Goal: Task Accomplishment & Management: Use online tool/utility

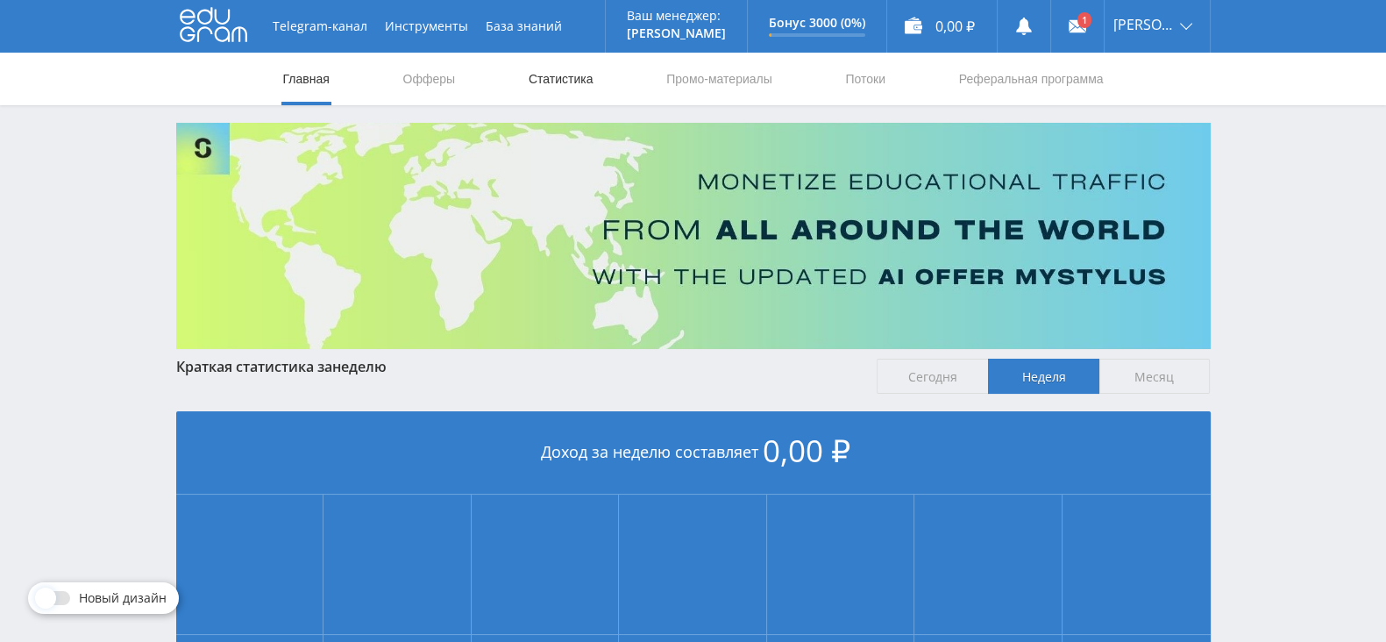
click at [560, 67] on link "Статистика" at bounding box center [561, 79] width 68 height 53
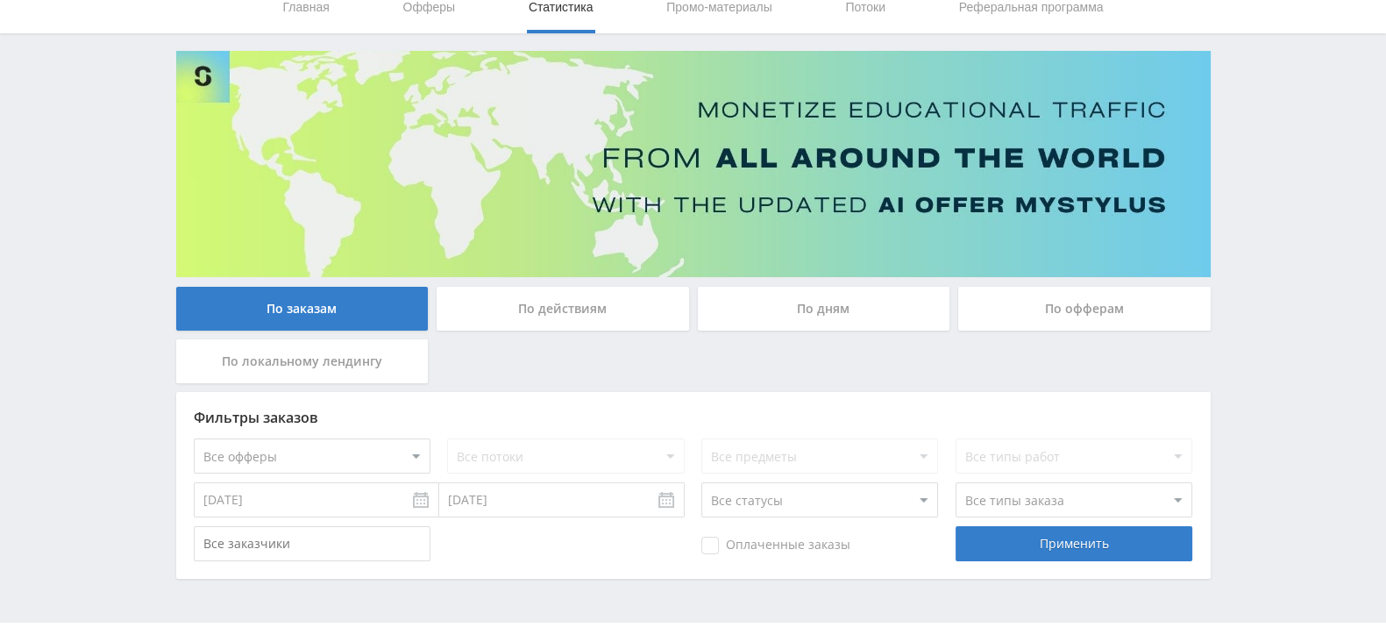
scroll to position [105, 0]
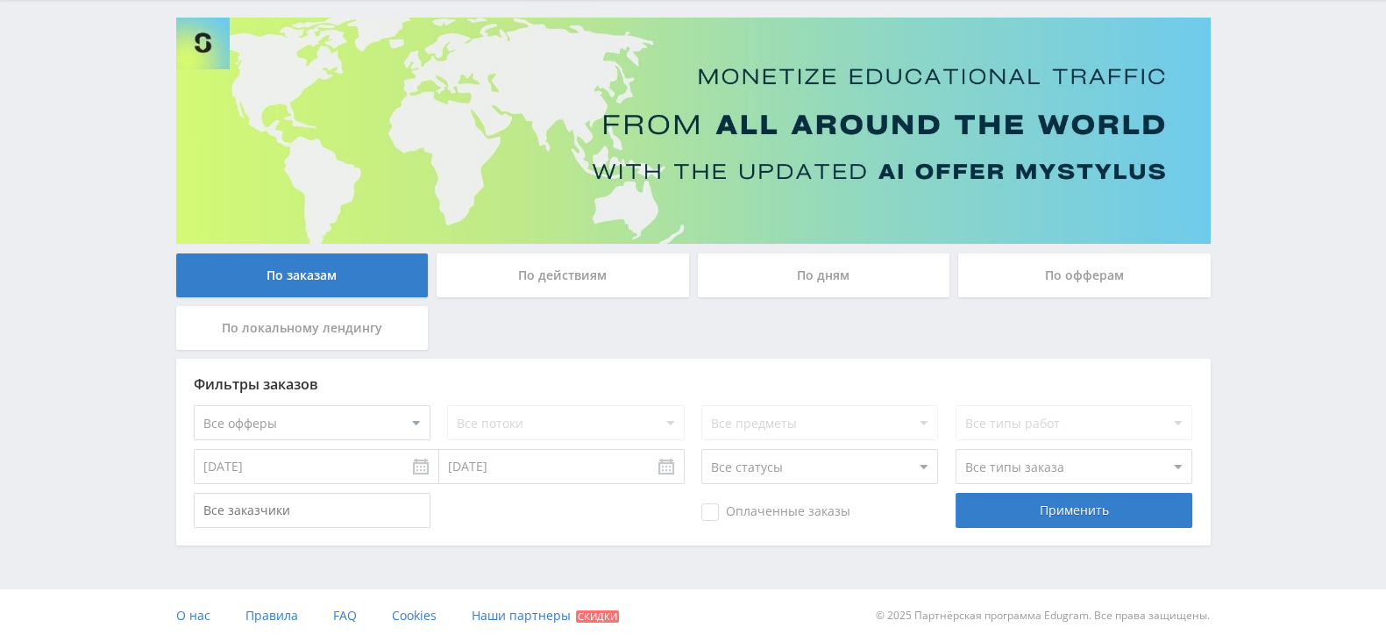
click at [606, 276] on div "По действиям" at bounding box center [562, 275] width 252 height 44
click at [0, 0] on input "По действиям" at bounding box center [0, 0] width 0 height 0
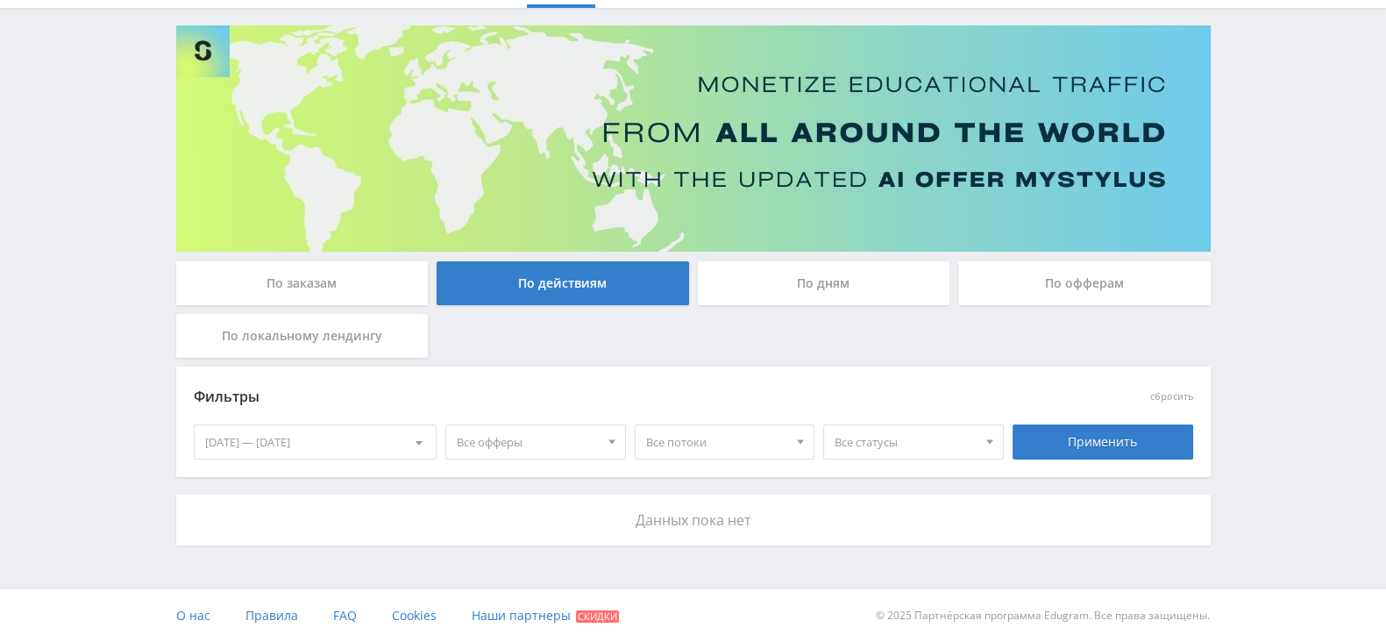
click at [787, 280] on div "По дням" at bounding box center [824, 283] width 252 height 44
click at [0, 0] on input "По дням" at bounding box center [0, 0] width 0 height 0
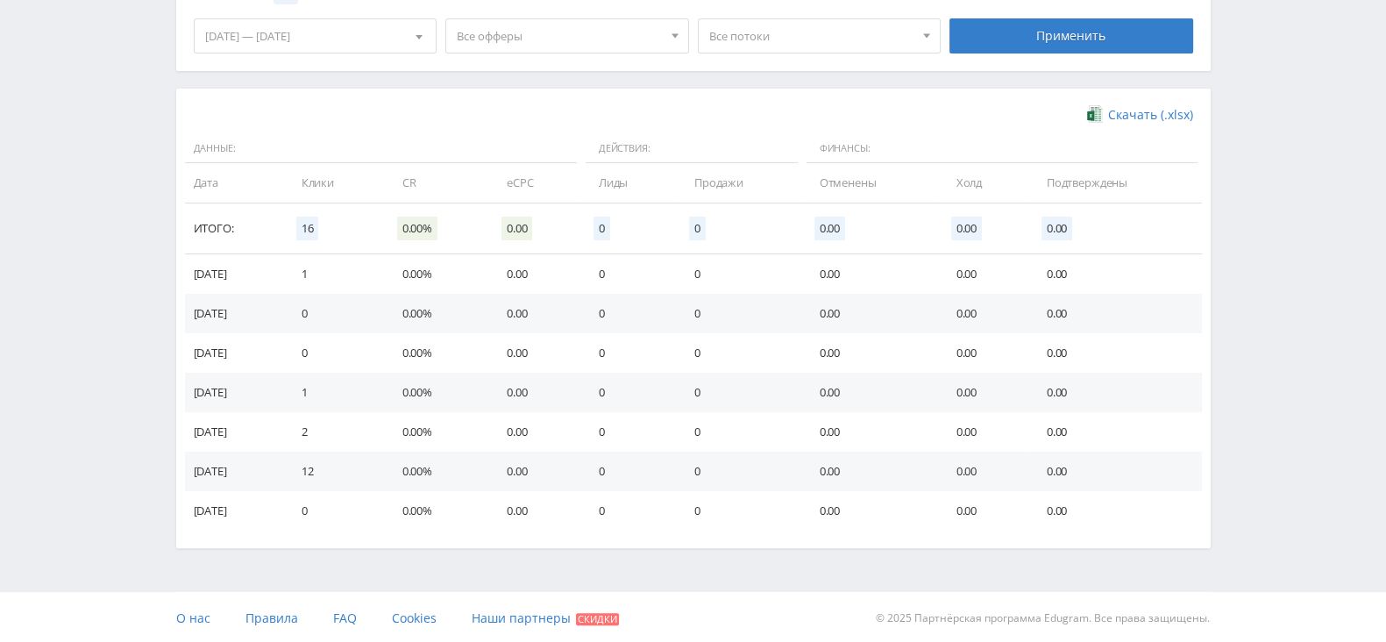
scroll to position [505, 0]
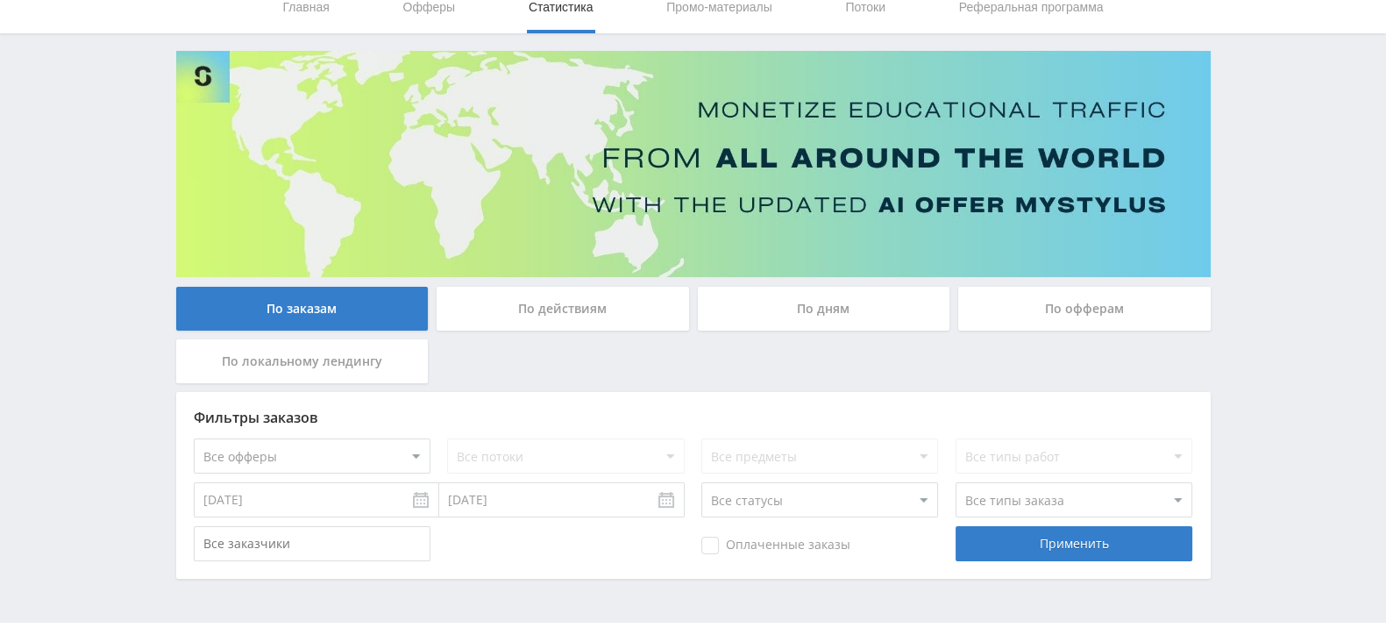
scroll to position [105, 0]
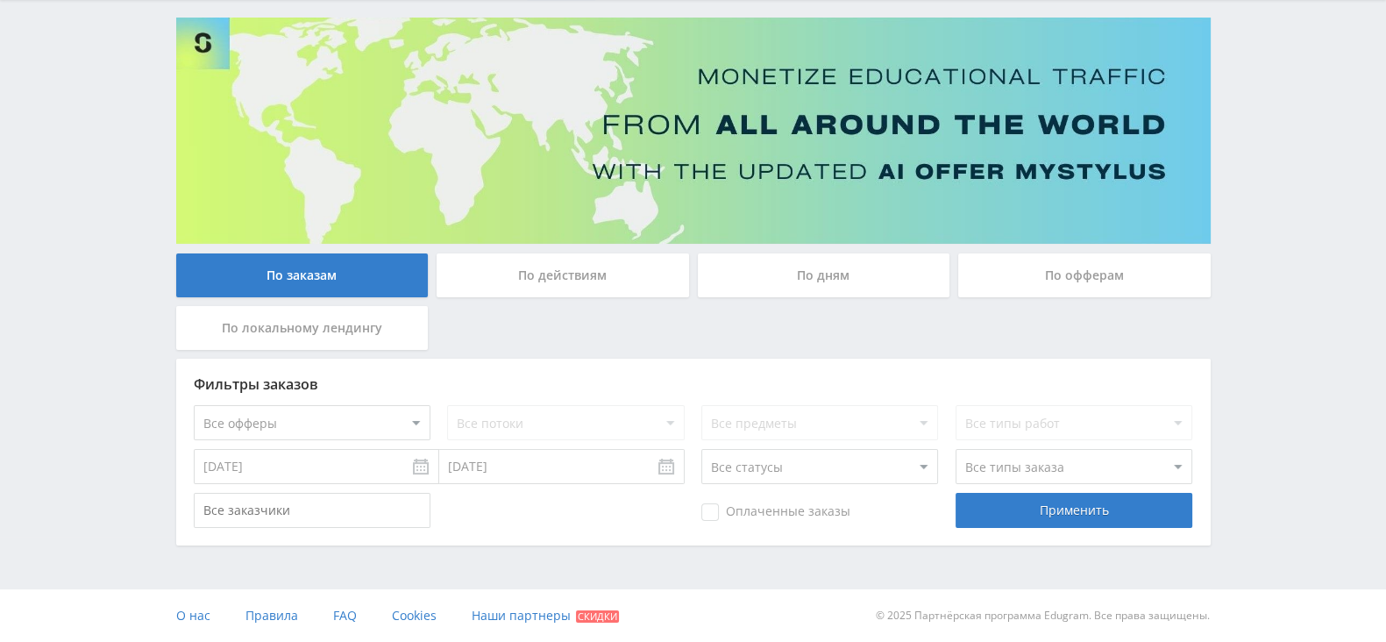
click at [790, 271] on div "По дням" at bounding box center [824, 275] width 252 height 44
click at [0, 0] on input "По дням" at bounding box center [0, 0] width 0 height 0
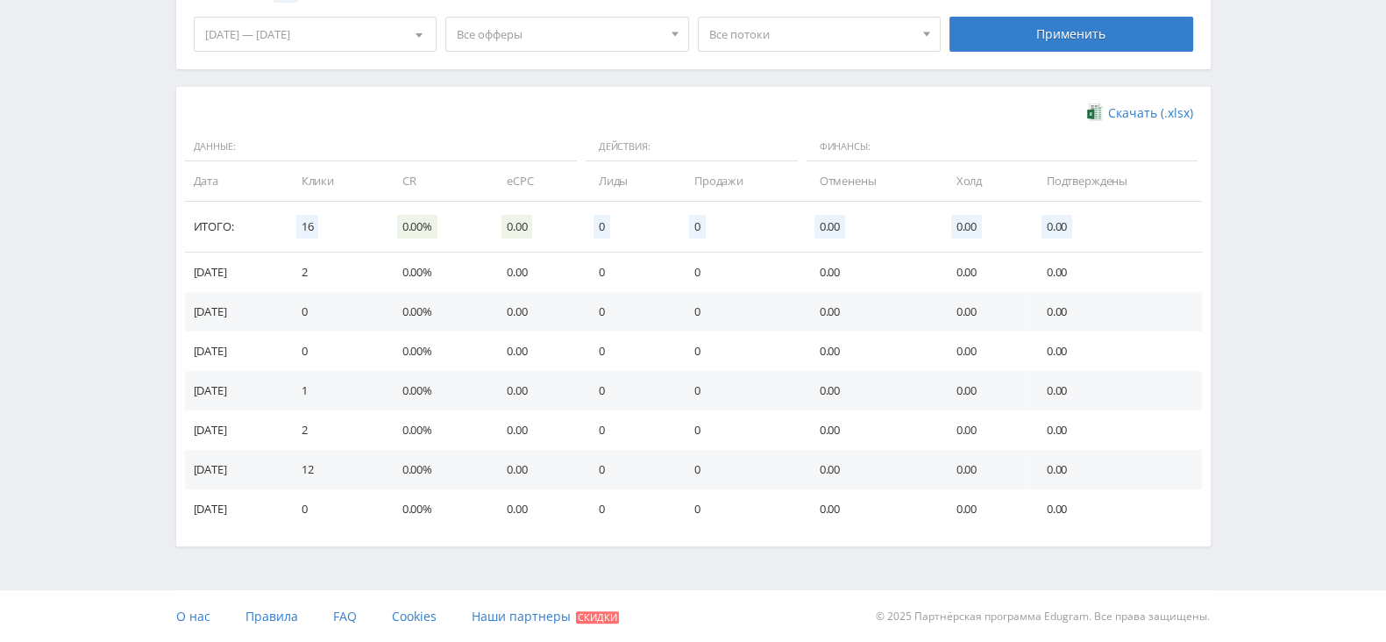
scroll to position [286, 0]
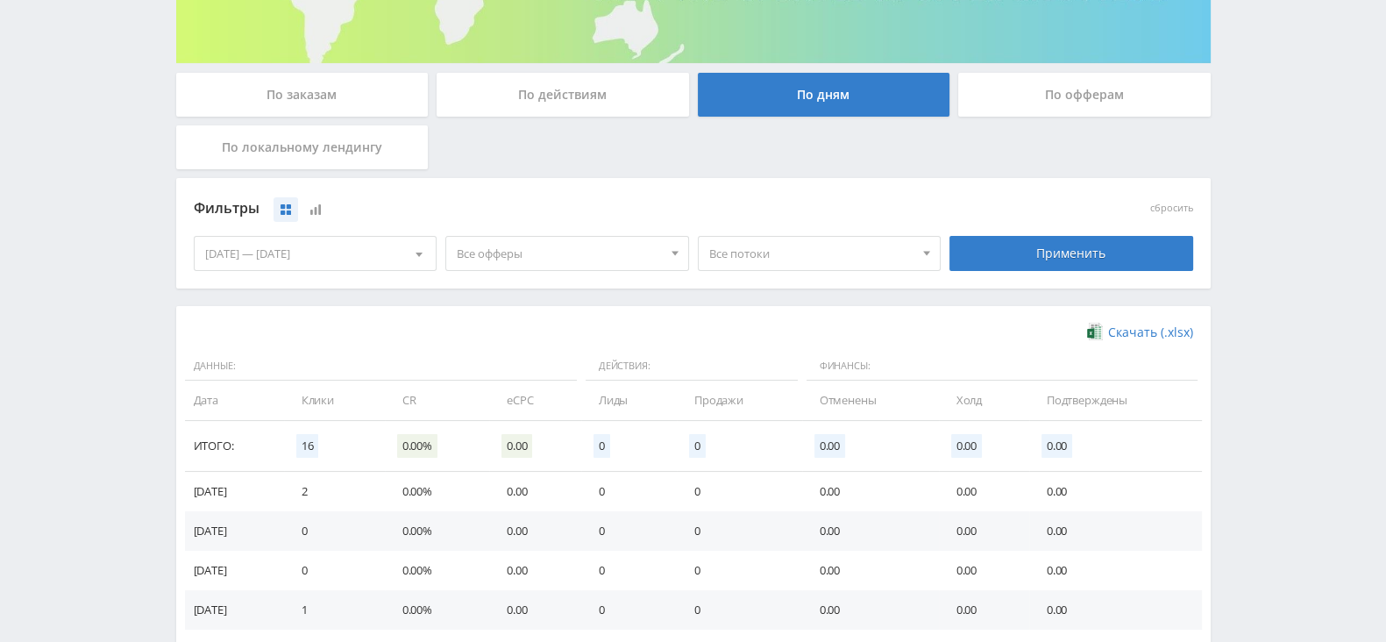
click at [727, 237] on span "Все потоки" at bounding box center [811, 253] width 205 height 33
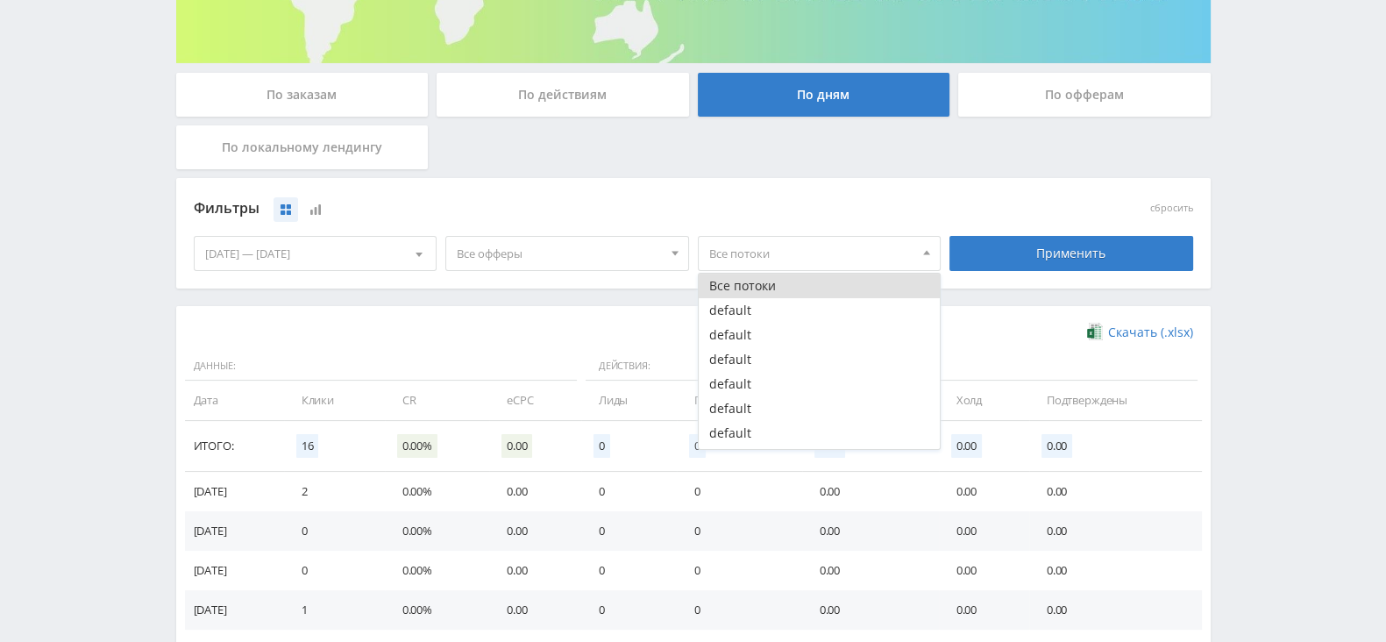
click at [590, 202] on div "Фильтры" at bounding box center [568, 208] width 748 height 26
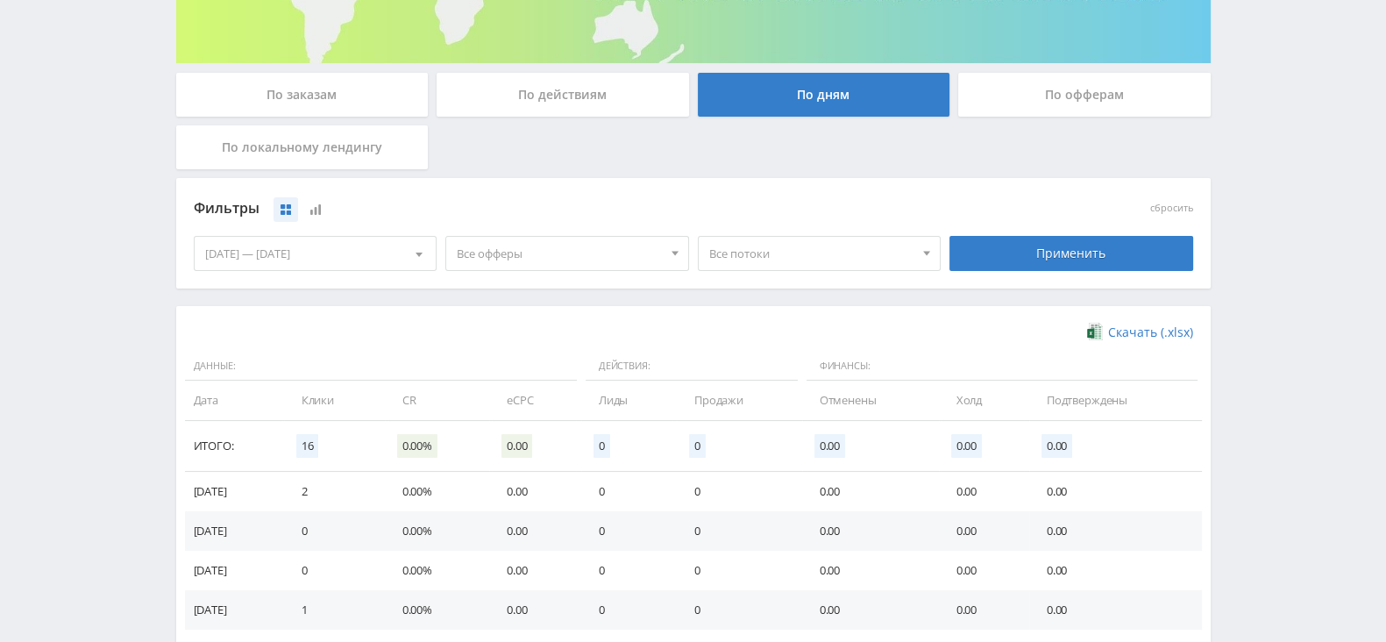
click at [1032, 97] on div "По офферам" at bounding box center [1084, 95] width 252 height 44
click at [0, 0] on input "По офферам" at bounding box center [0, 0] width 0 height 0
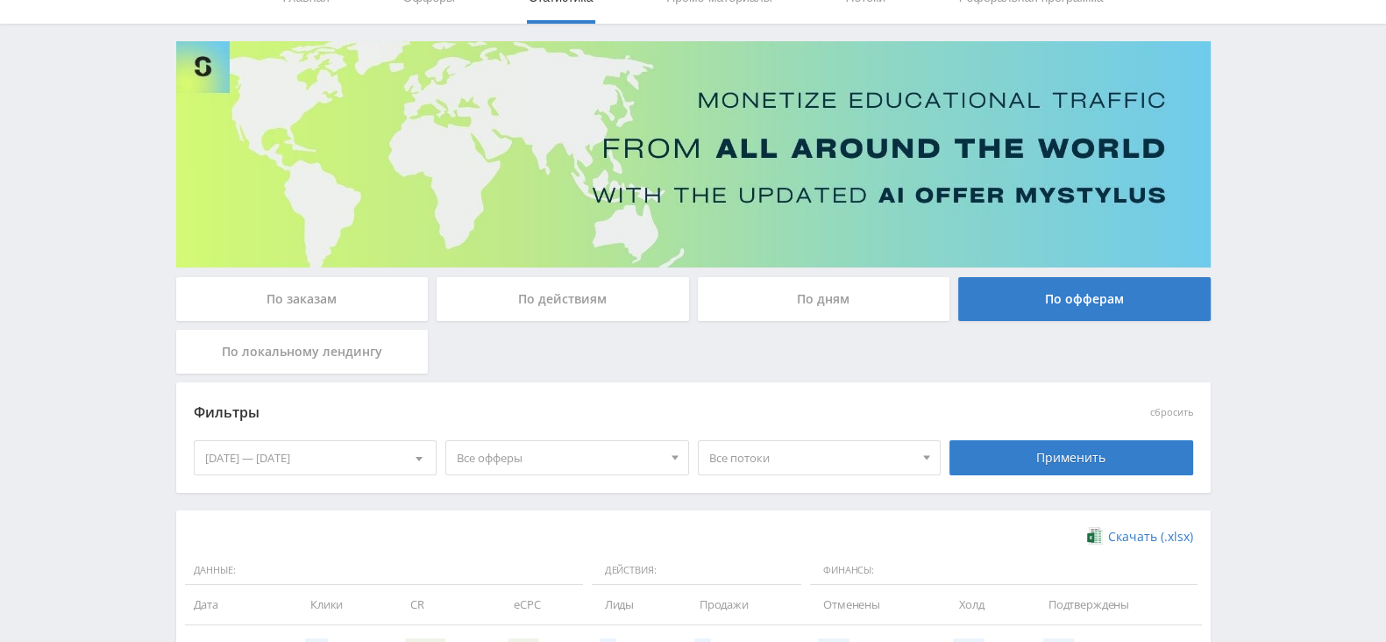
scroll to position [268, 0]
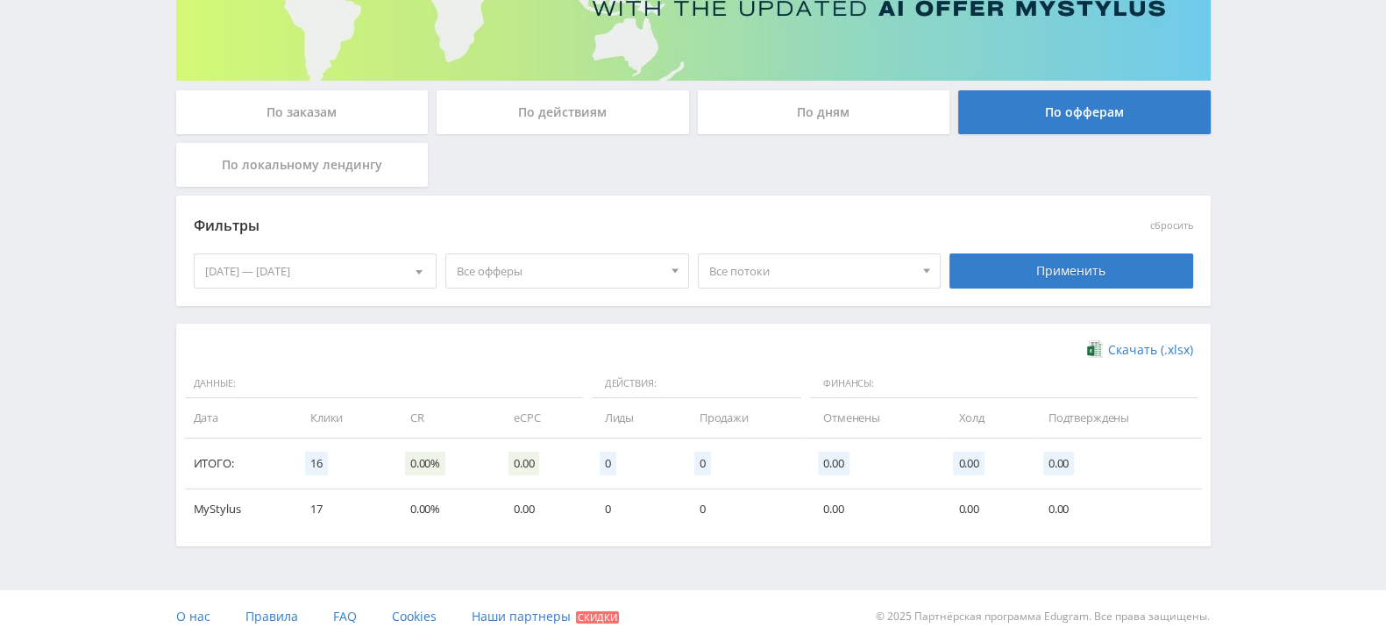
click at [563, 107] on div "По действиям" at bounding box center [562, 112] width 252 height 44
click at [0, 0] on input "По действиям" at bounding box center [0, 0] width 0 height 0
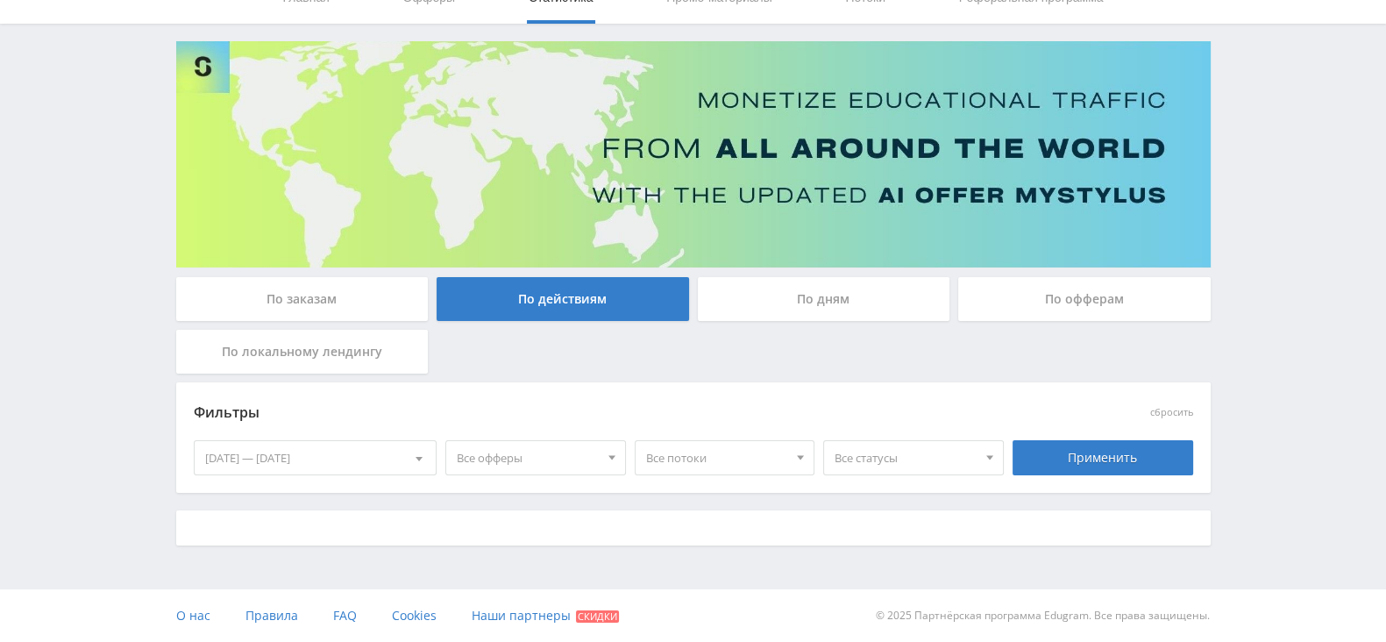
scroll to position [97, 0]
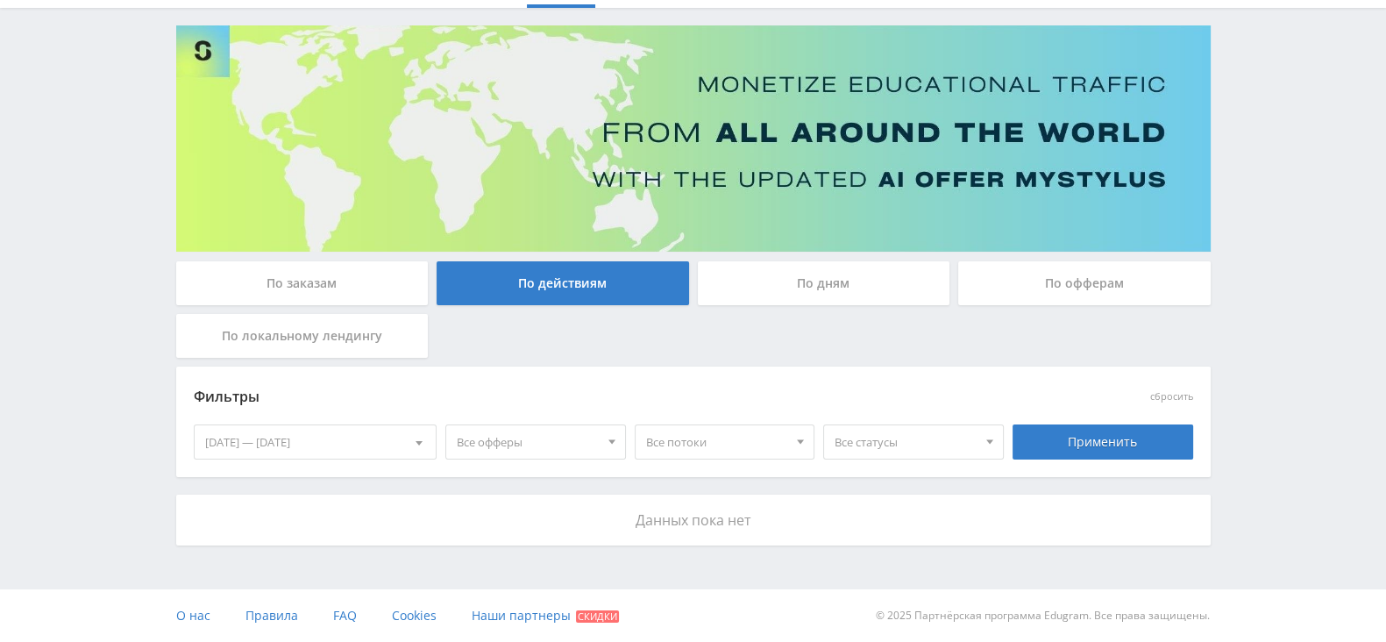
click at [1053, 275] on div "По офферам" at bounding box center [1084, 283] width 252 height 44
click at [0, 0] on input "По офферам" at bounding box center [0, 0] width 0 height 0
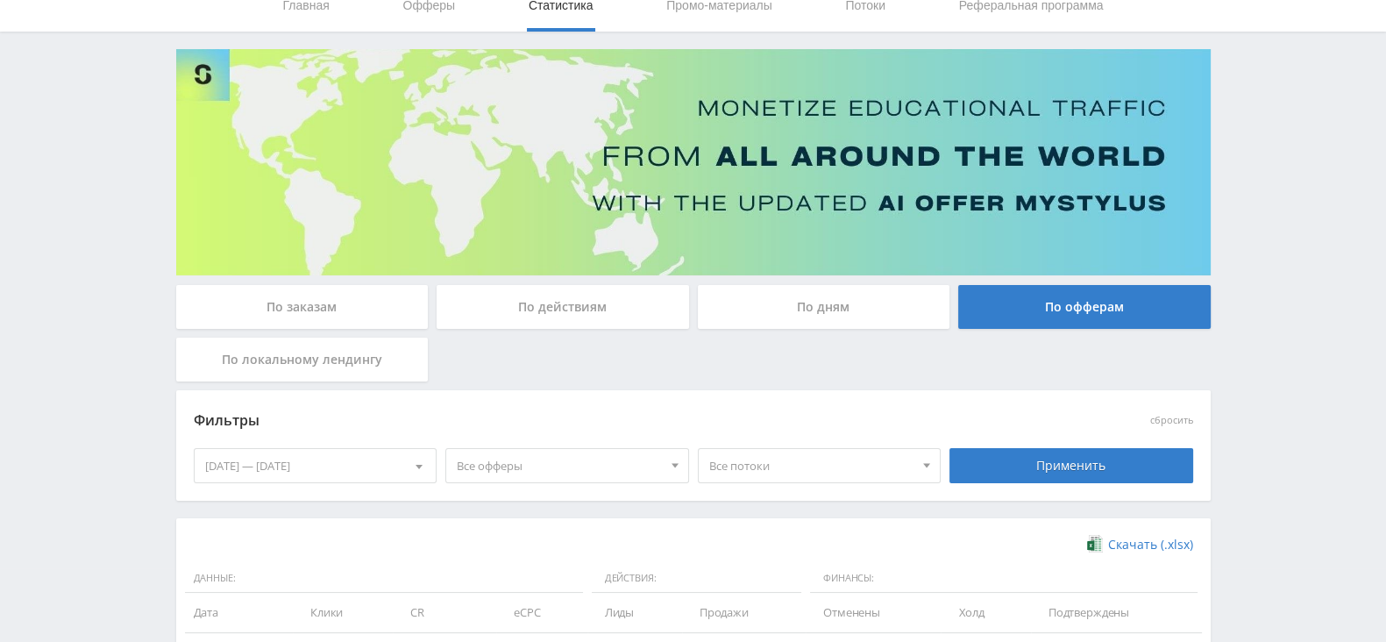
scroll to position [0, 0]
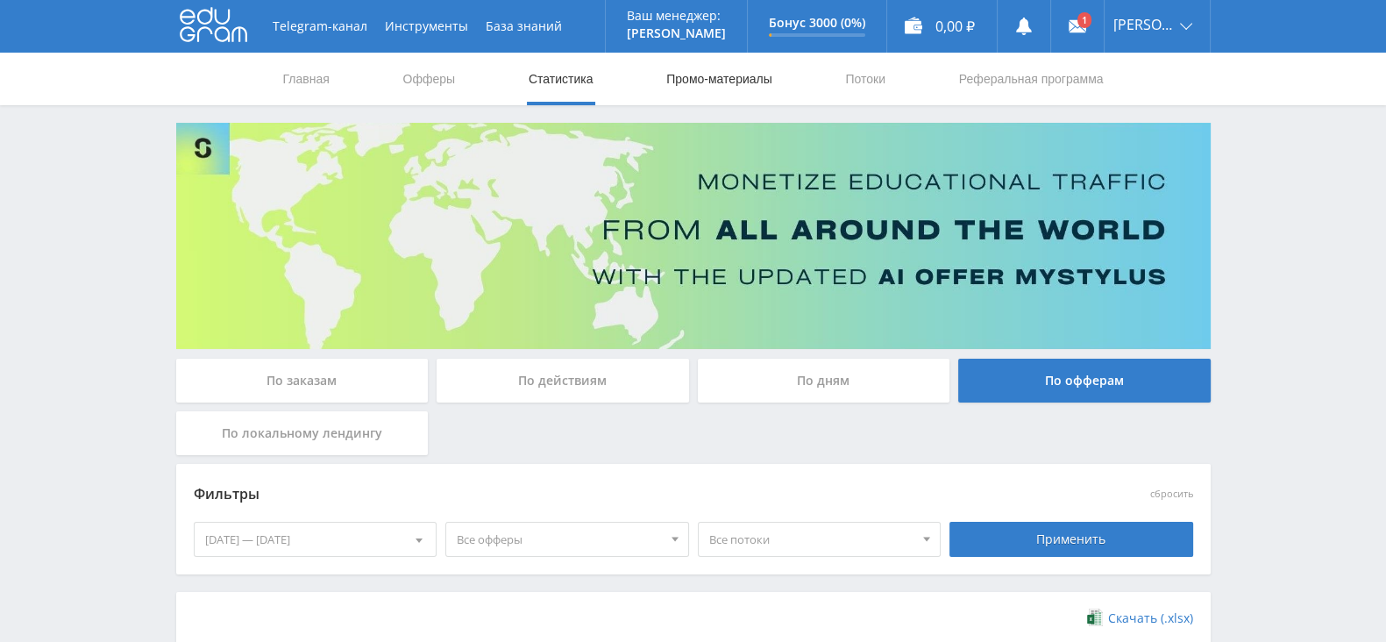
click at [684, 71] on link "Промо-материалы" at bounding box center [718, 79] width 109 height 53
select select "376"
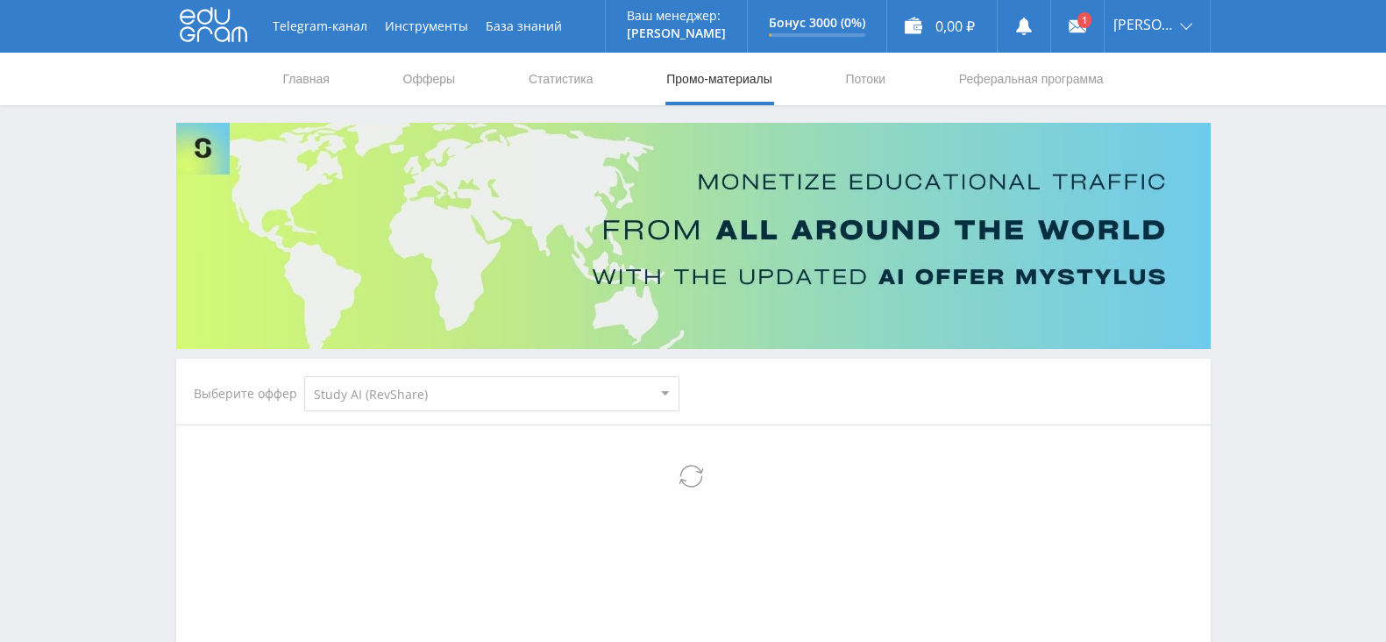
select select "376"
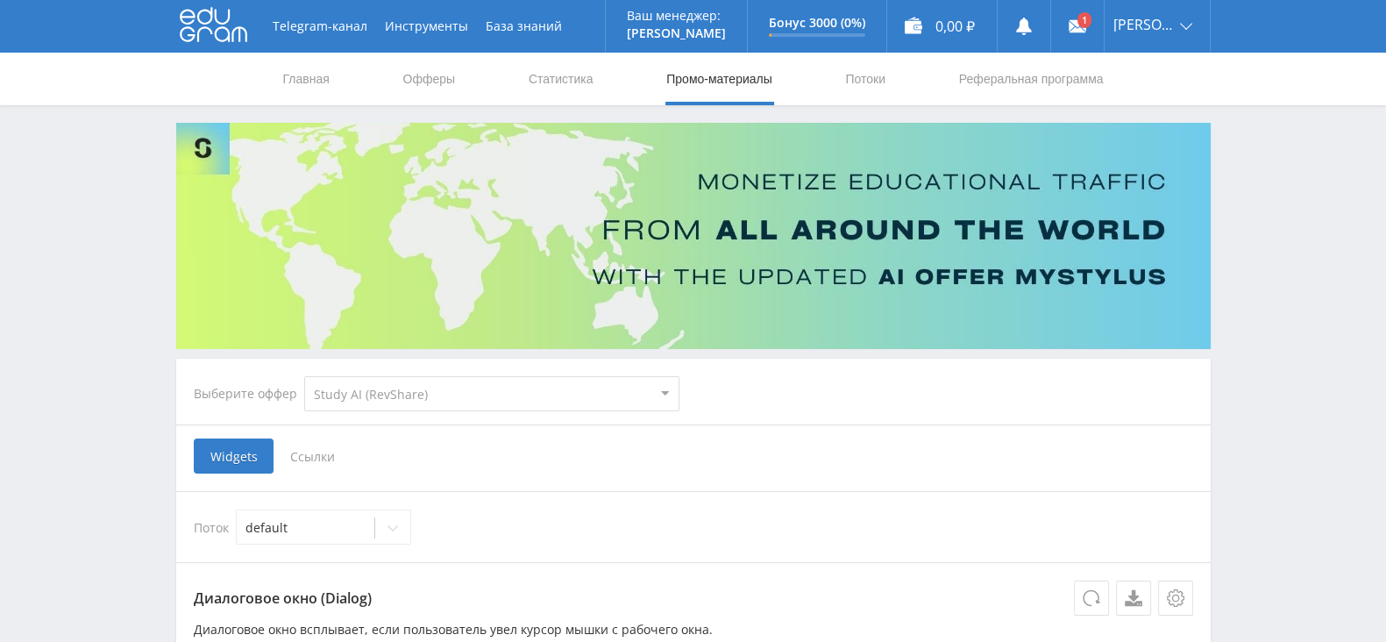
click at [313, 454] on span "Ссылки" at bounding box center [312, 455] width 78 height 35
click at [0, 0] on input "Ссылки" at bounding box center [0, 0] width 0 height 0
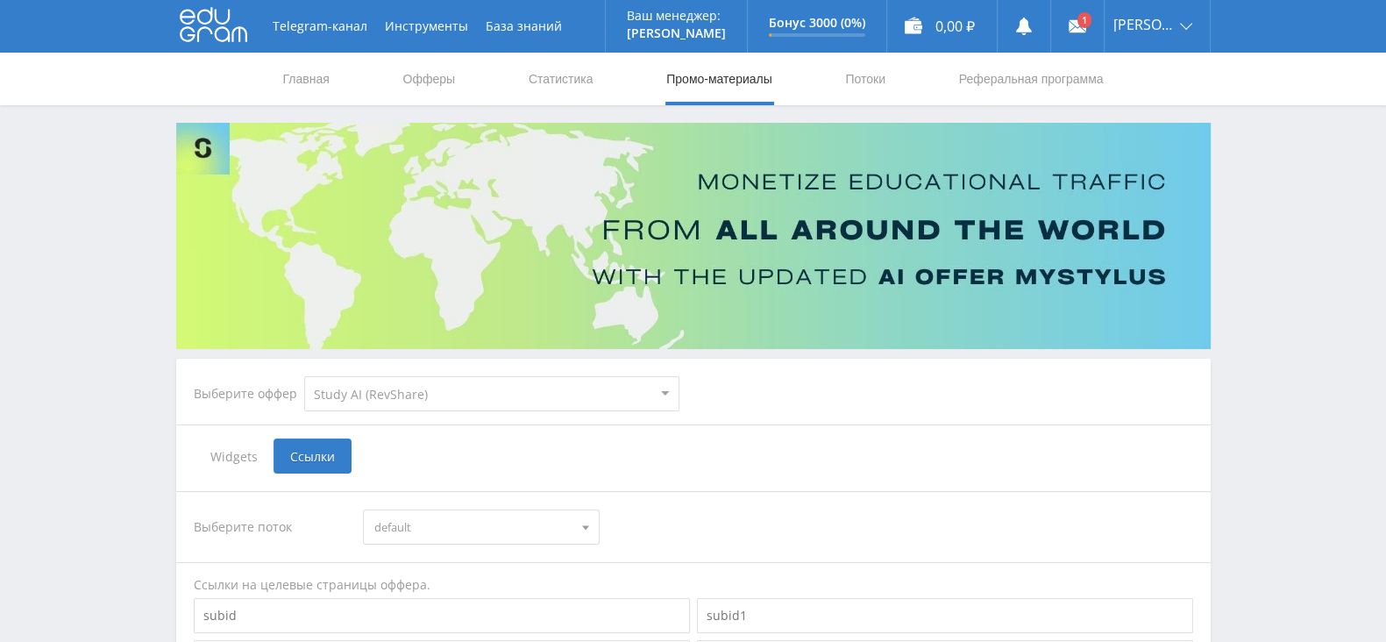
click at [367, 376] on select "MyStylus MyStylus - Revshare Кампус AI Studybay Автор24 Studybay [GEOGRAPHIC_DA…" at bounding box center [491, 393] width 375 height 35
click at [844, 75] on link "Потоки" at bounding box center [865, 79] width 44 height 53
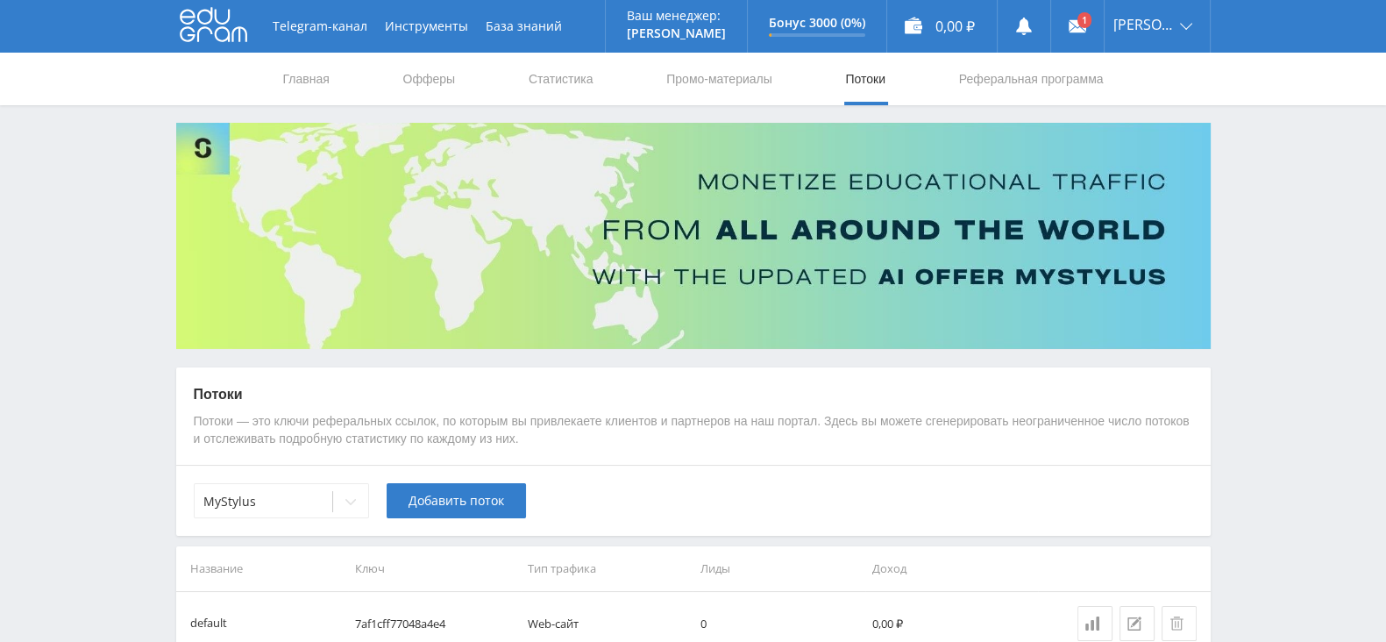
scroll to position [100, 0]
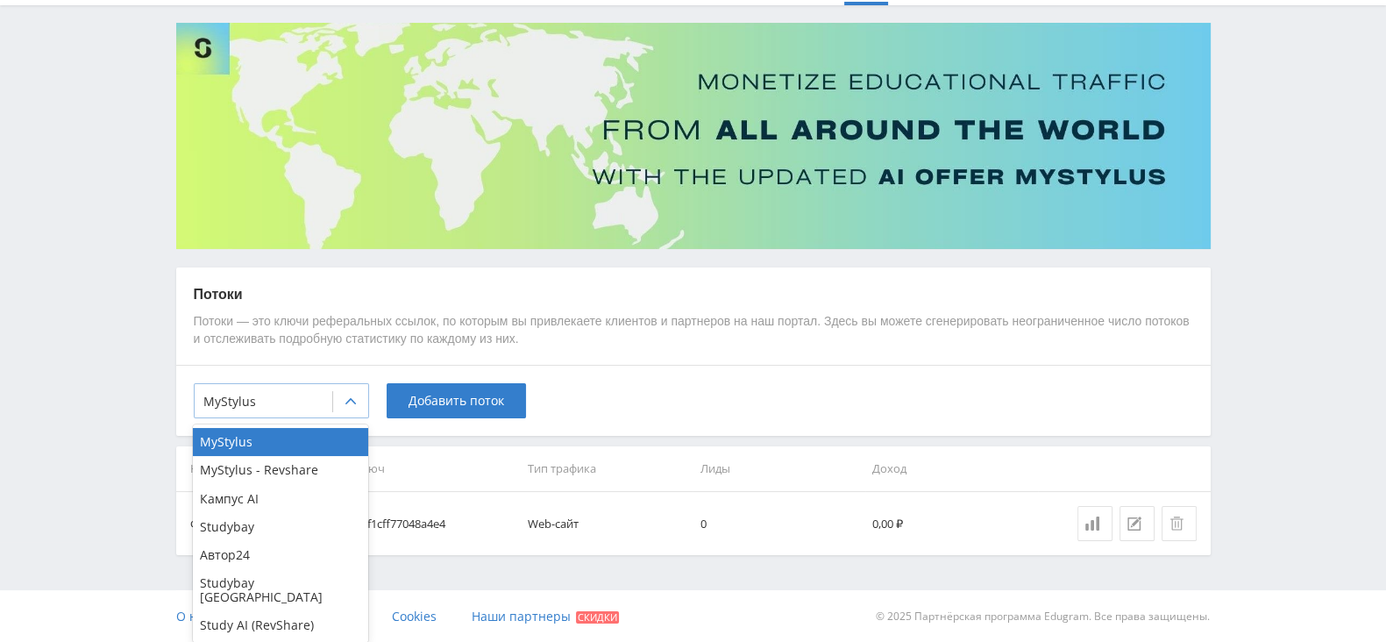
click at [341, 401] on div at bounding box center [350, 401] width 35 height 35
click at [122, 407] on div "Telegram-канал Инструменты База знаний Ваш менеджер: Alex Alex Online @edugram_…" at bounding box center [693, 271] width 1386 height 742
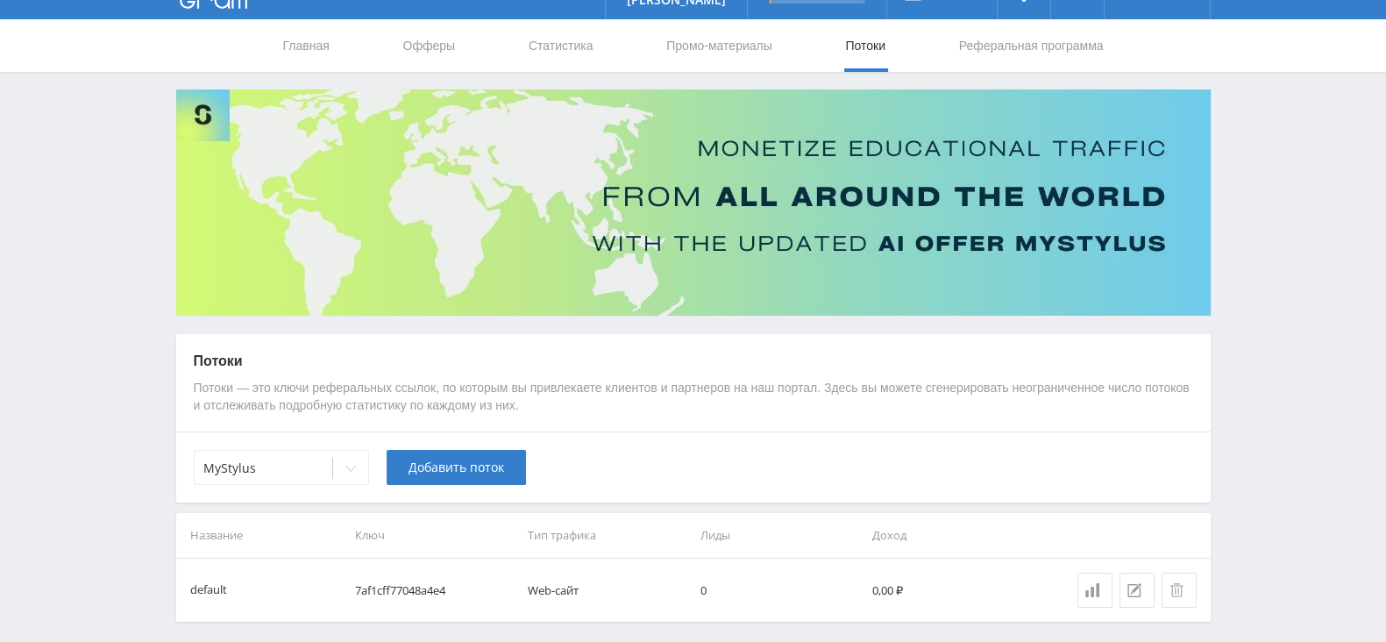
scroll to position [0, 0]
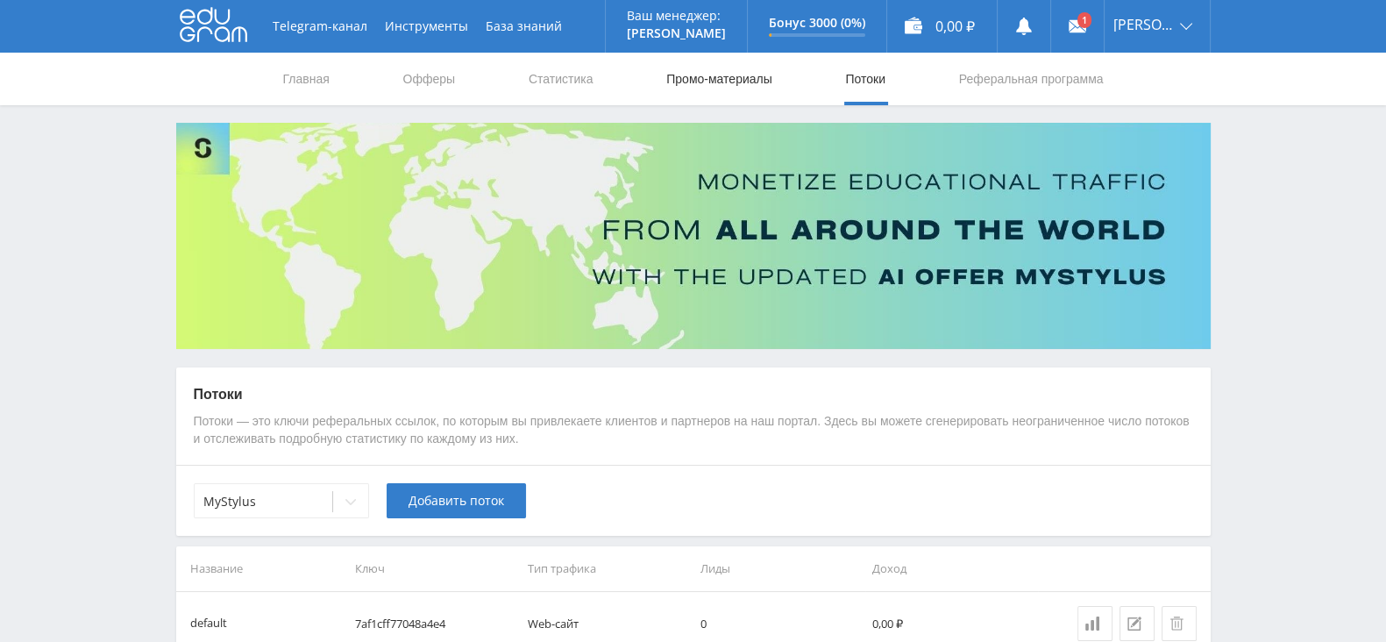
click at [717, 83] on link "Промо-материалы" at bounding box center [718, 79] width 109 height 53
select select "376"
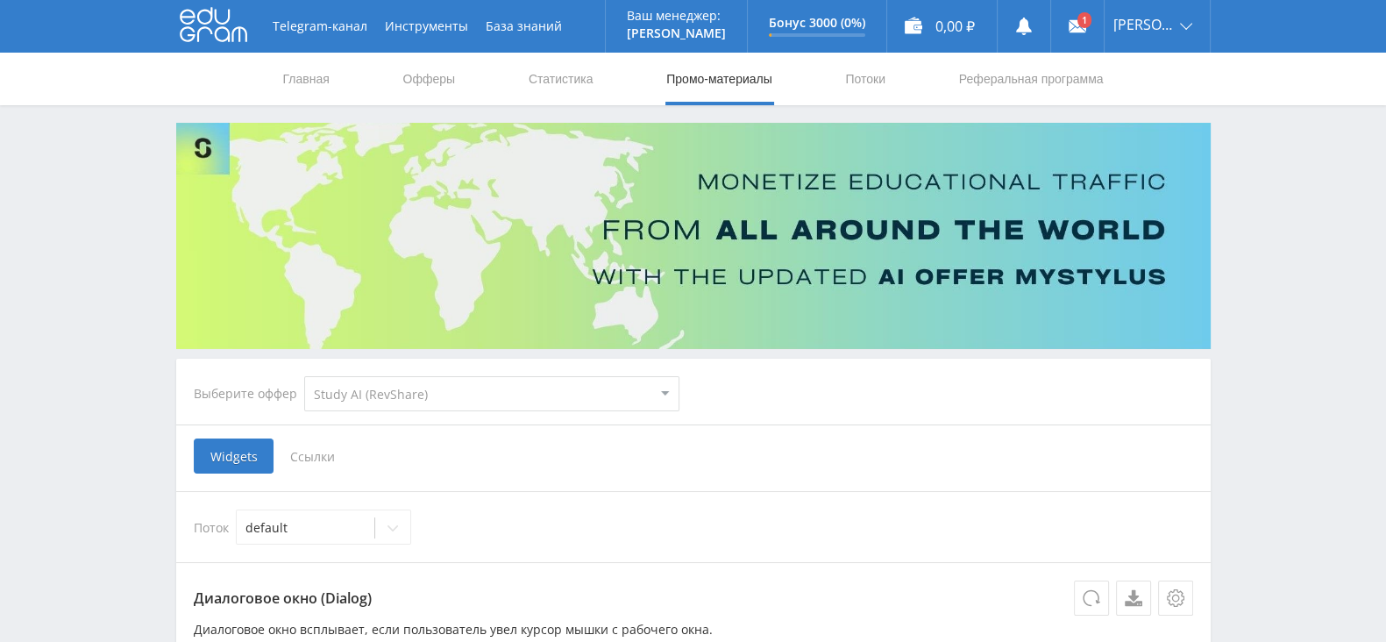
click at [528, 403] on select "MyStylus MyStylus - Revshare Кампус AI Studybay Автор24 Studybay [GEOGRAPHIC_DA…" at bounding box center [491, 393] width 375 height 35
select select "339"
click at [304, 376] on select "MyStylus MyStylus - Revshare Кампус AI Studybay Автор24 Studybay [GEOGRAPHIC_DA…" at bounding box center [491, 393] width 375 height 35
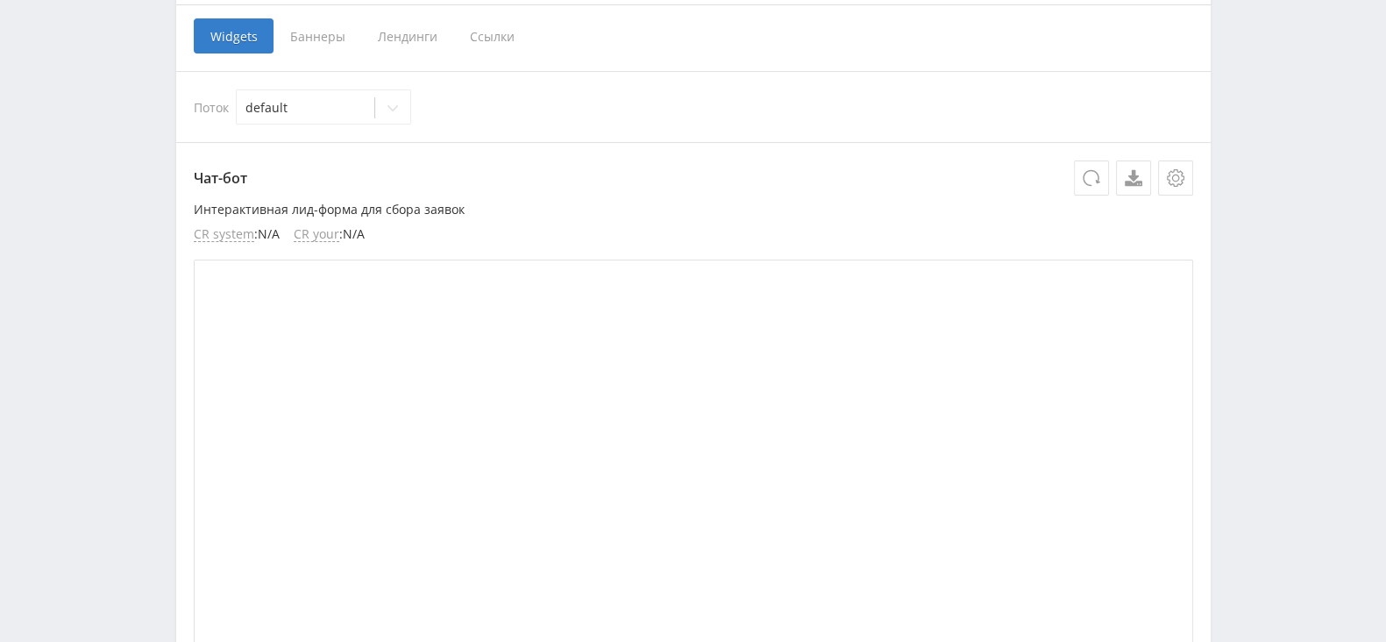
scroll to position [437, 0]
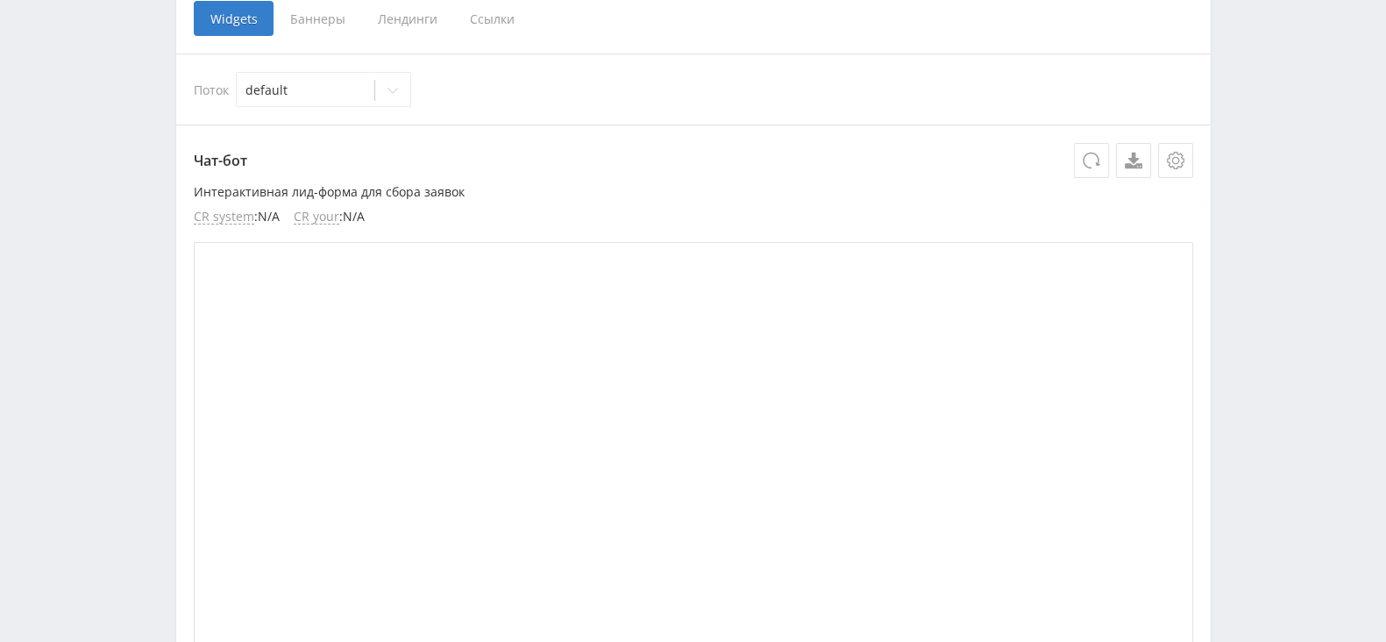
click at [479, 24] on span "Ссылки" at bounding box center [492, 18] width 78 height 35
click at [0, 0] on input "Ссылки" at bounding box center [0, 0] width 0 height 0
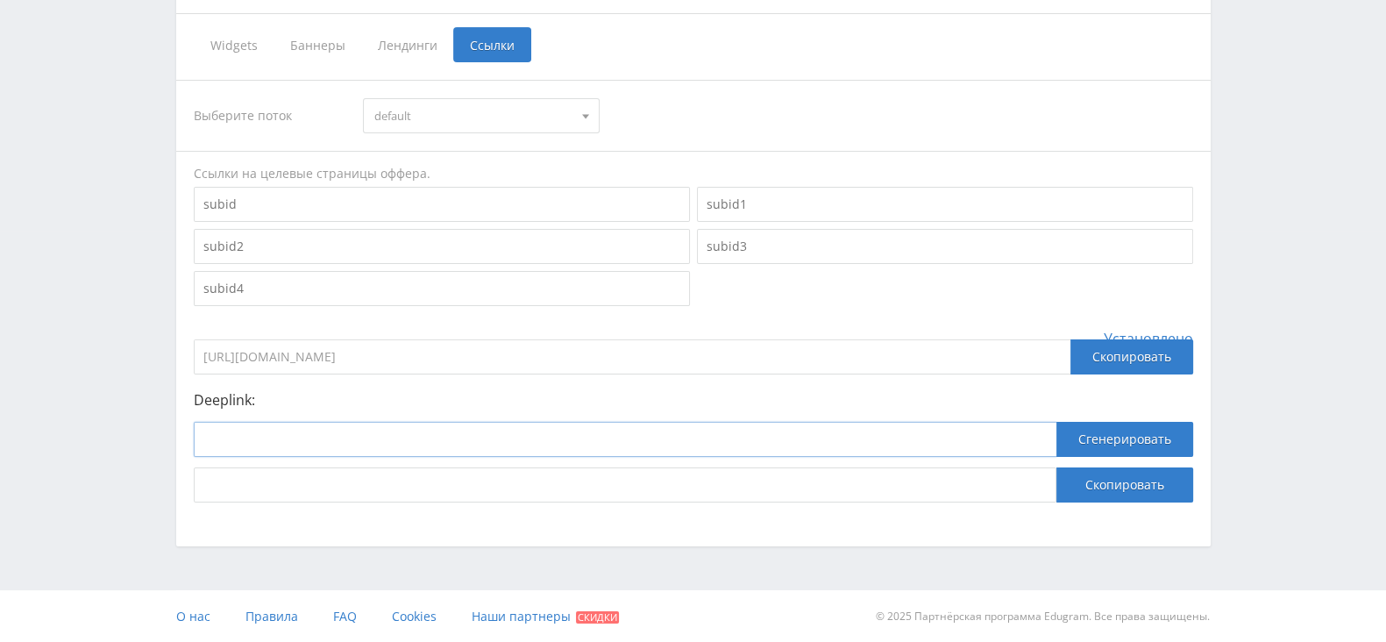
click at [348, 439] on input at bounding box center [625, 439] width 862 height 35
click at [188, 336] on div "Выберите поток default default Ссылки на целевые страницы оффера. Установлено […" at bounding box center [693, 290] width 1034 height 457
click at [254, 436] on input at bounding box center [625, 439] width 862 height 35
click at [303, 401] on p "Deeplink:" at bounding box center [693, 400] width 999 height 16
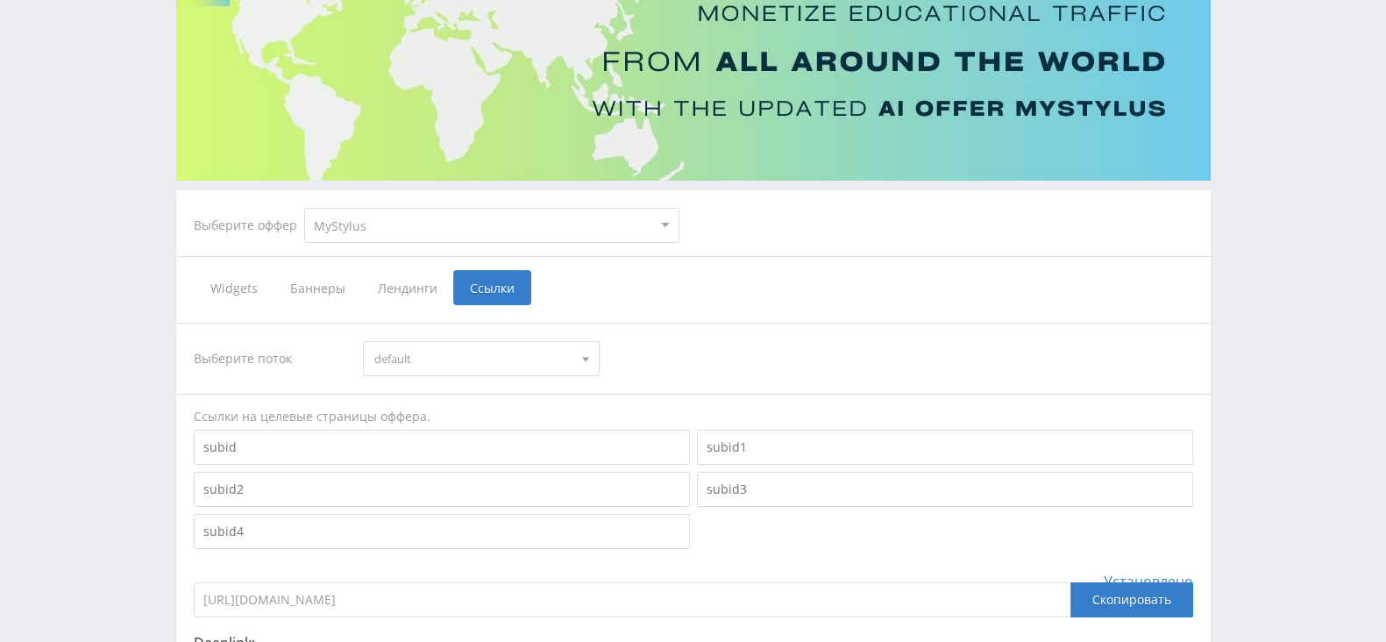
scroll to position [0, 0]
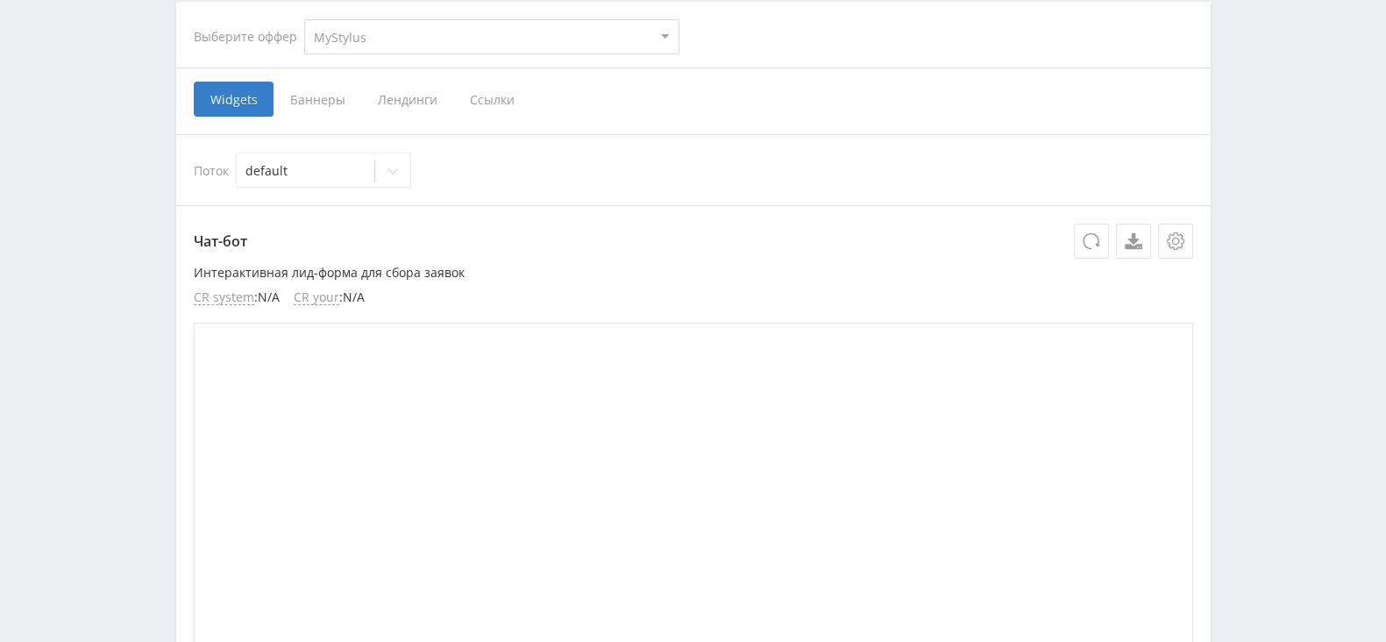
scroll to position [218, 0]
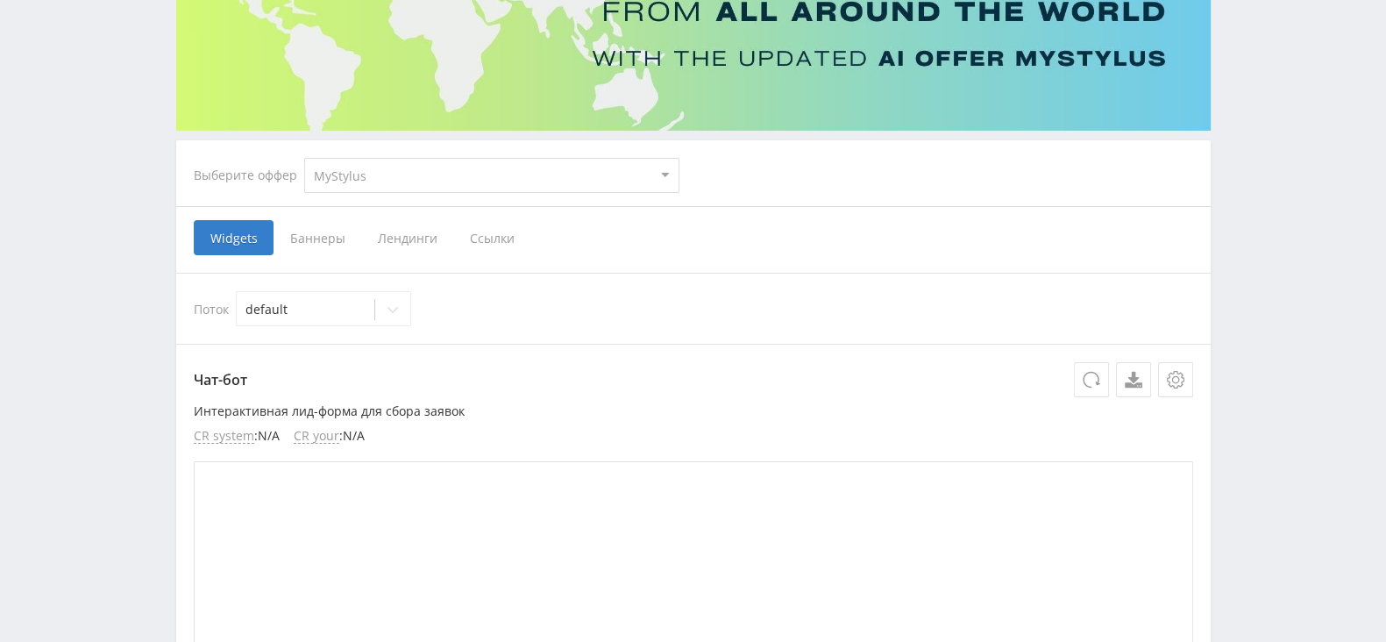
click at [469, 234] on span "Ссылки" at bounding box center [492, 237] width 78 height 35
click at [0, 0] on input "Ссылки" at bounding box center [0, 0] width 0 height 0
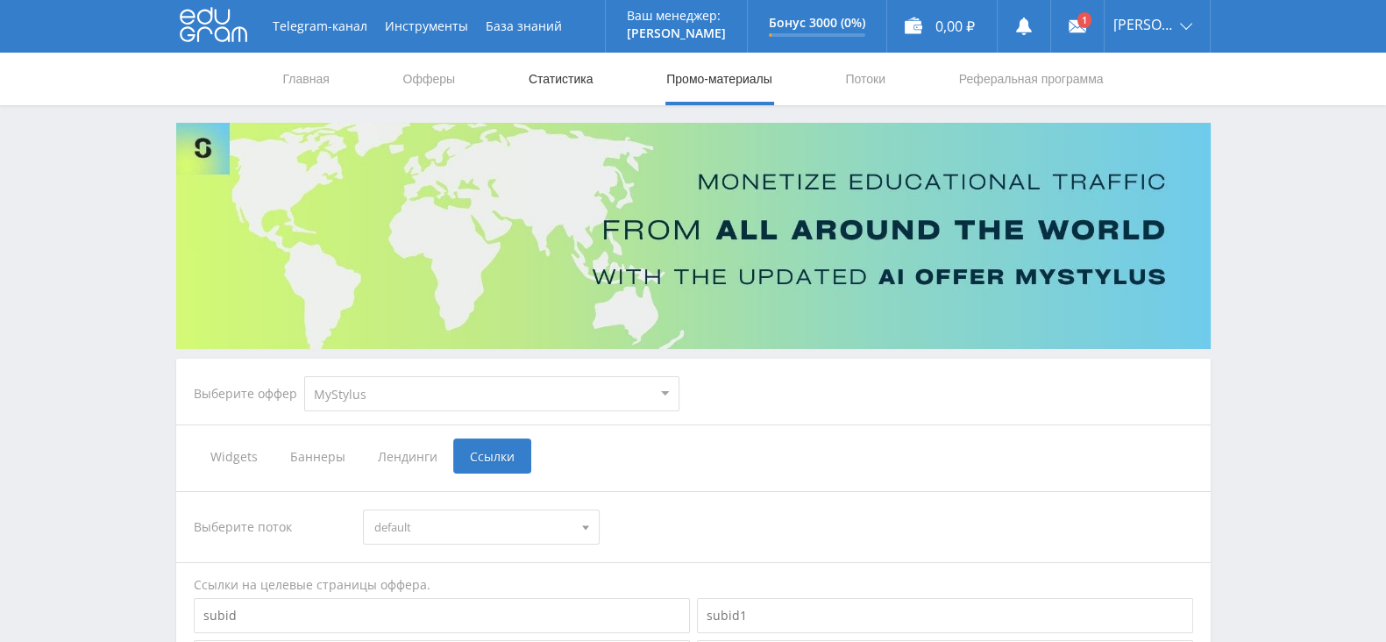
click at [558, 59] on link "Статистика" at bounding box center [561, 79] width 68 height 53
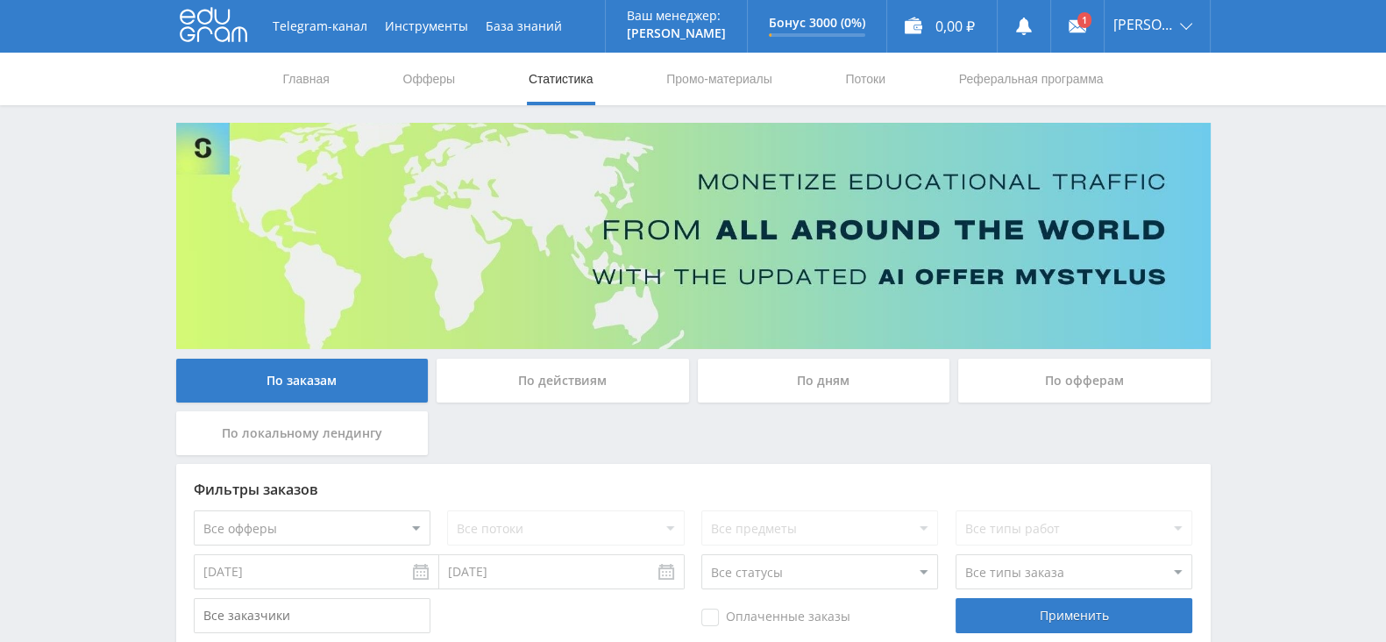
scroll to position [105, 0]
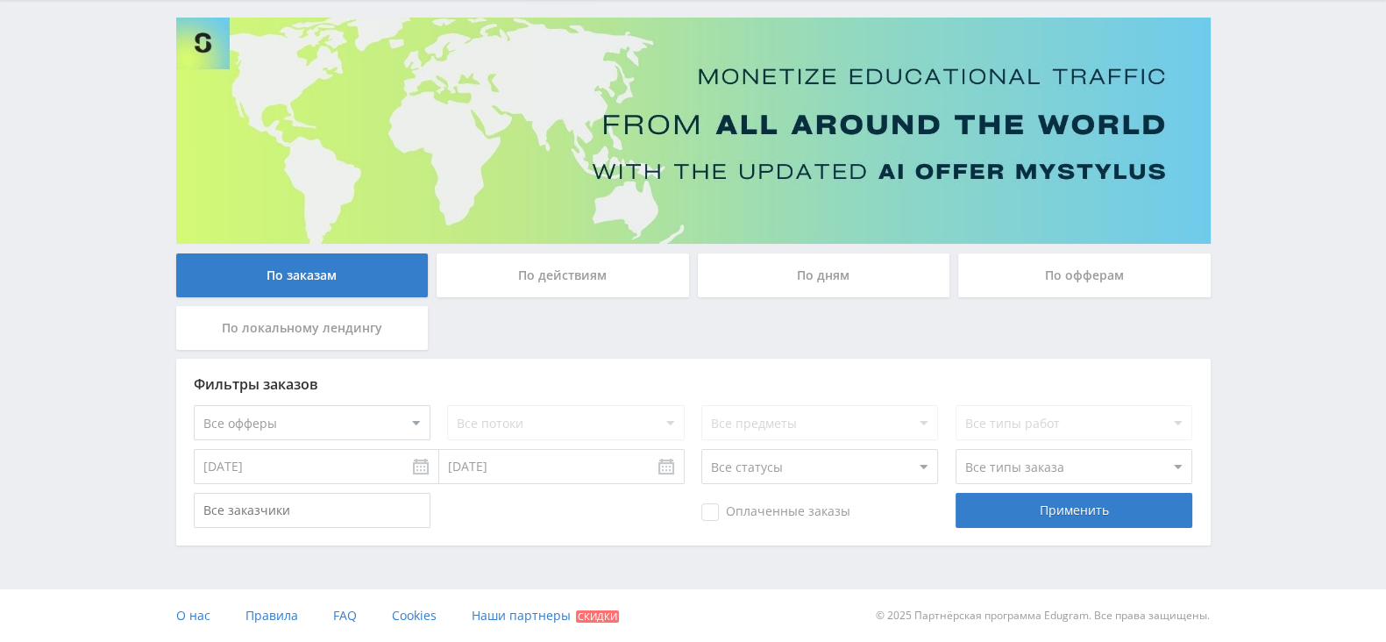
click at [812, 287] on div "По дням" at bounding box center [824, 275] width 252 height 44
click at [0, 0] on input "По дням" at bounding box center [0, 0] width 0 height 0
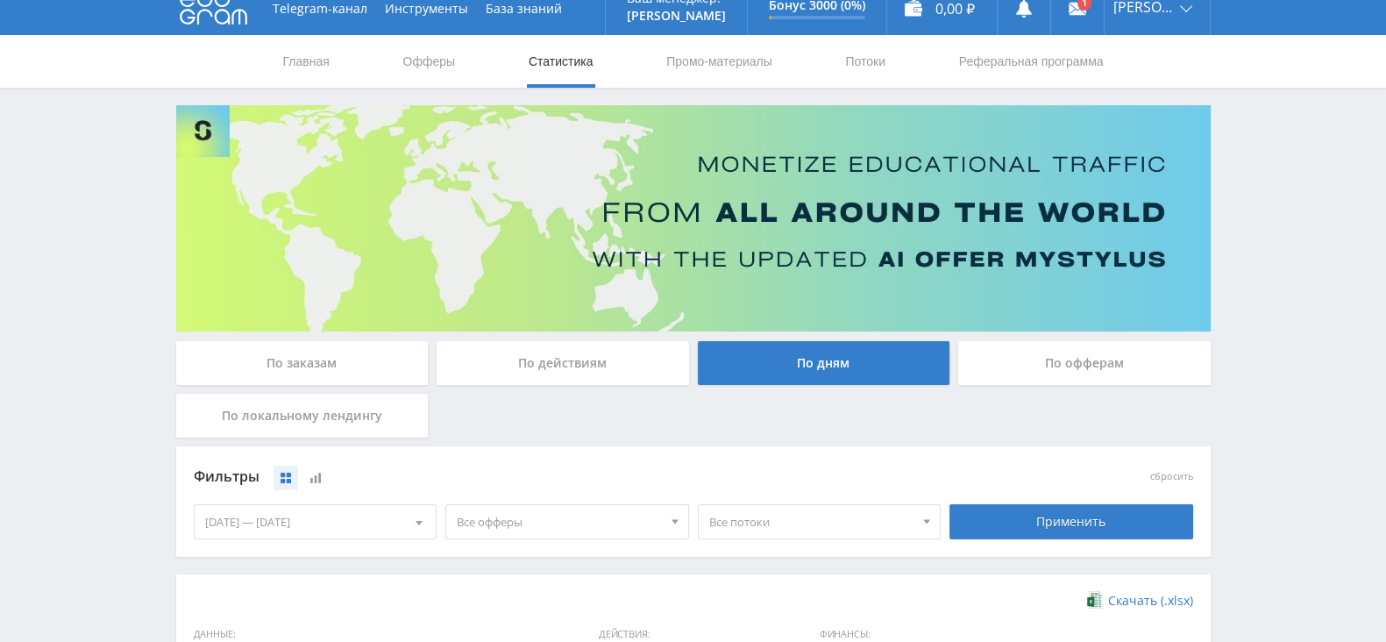
scroll to position [0, 0]
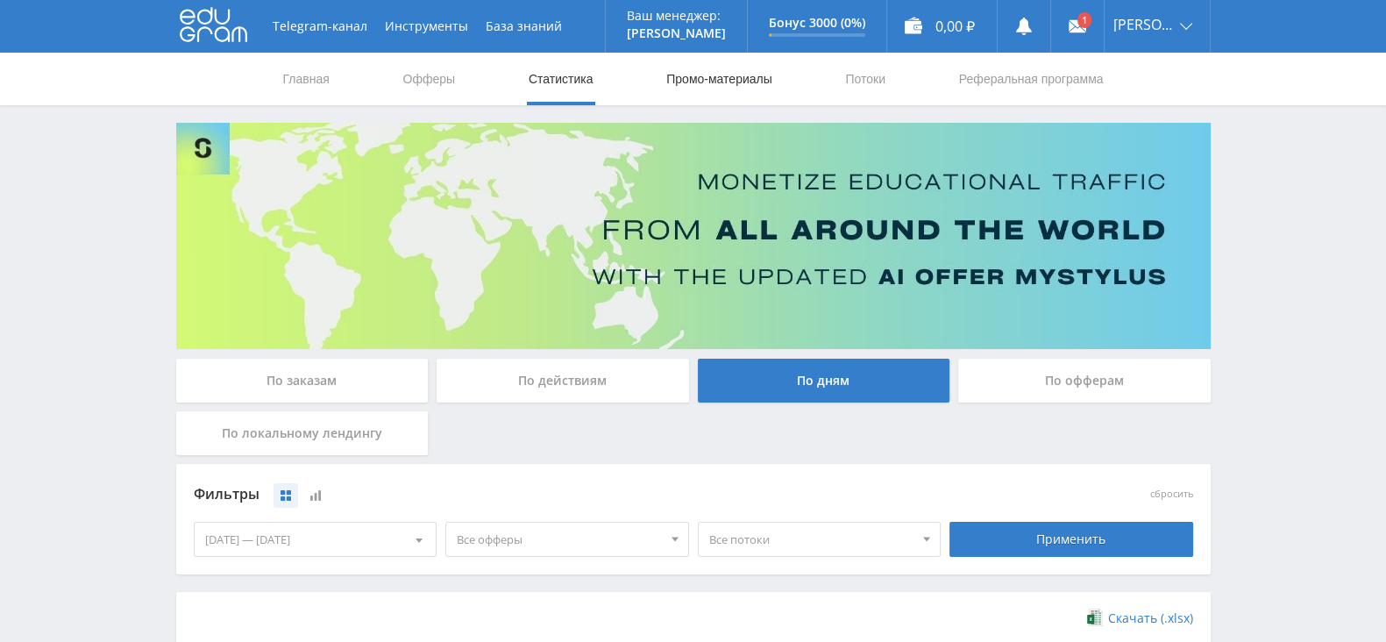
click at [720, 89] on link "Промо-материалы" at bounding box center [718, 79] width 109 height 53
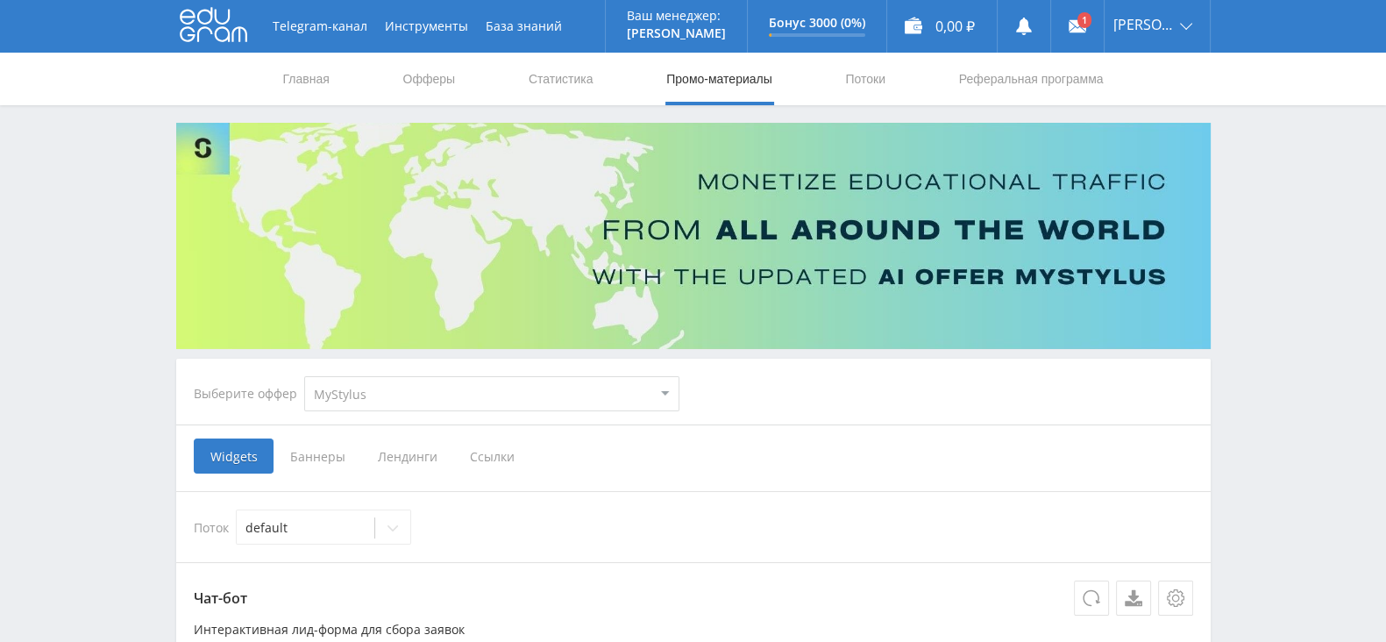
scroll to position [218, 0]
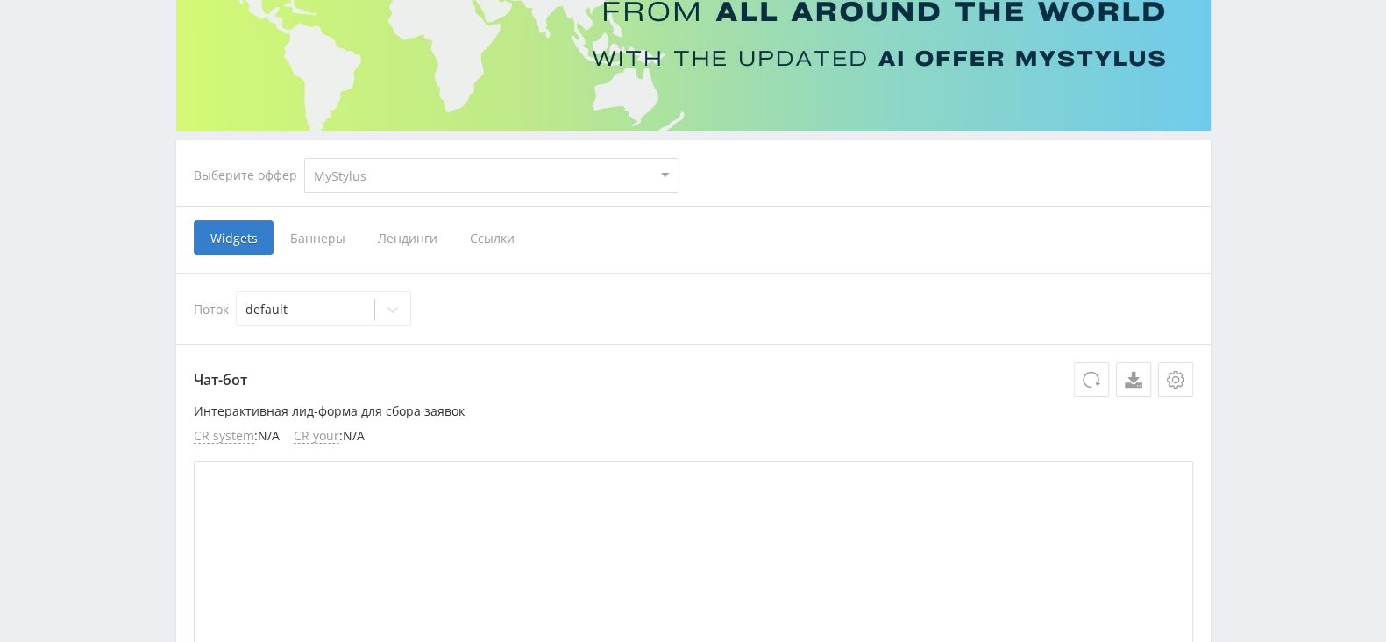
click at [471, 229] on span "Ссылки" at bounding box center [492, 237] width 78 height 35
click at [0, 0] on input "Ссылки" at bounding box center [0, 0] width 0 height 0
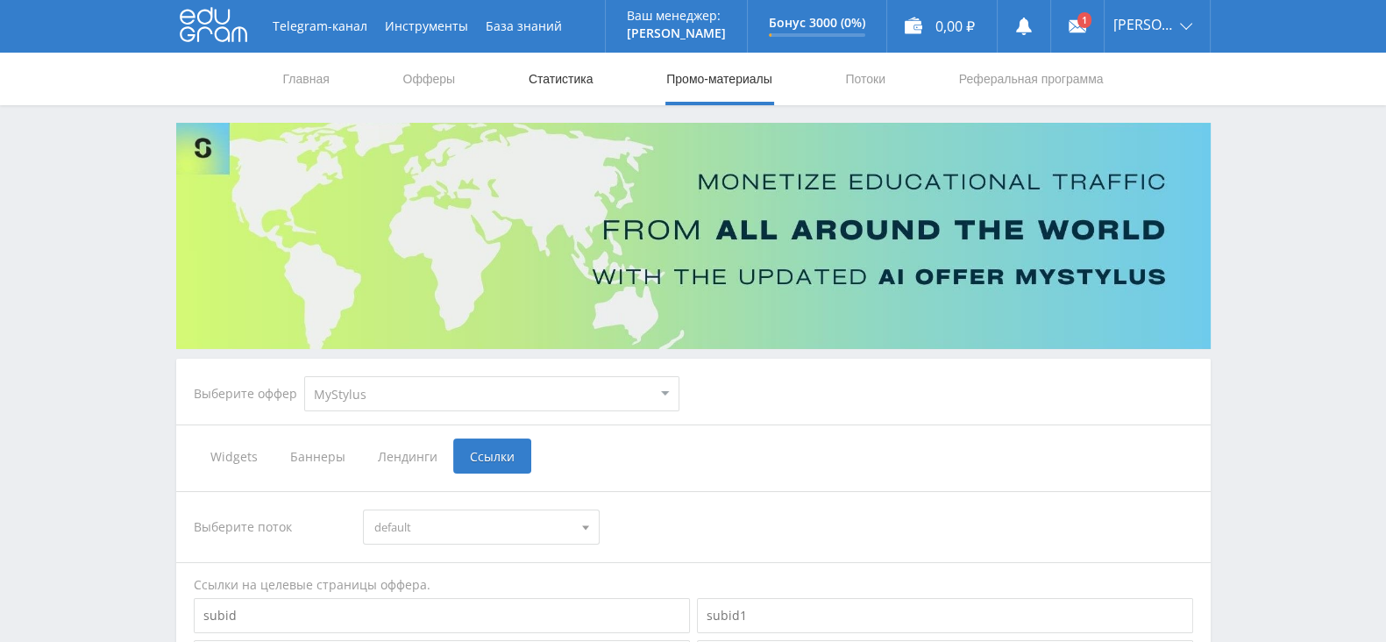
click at [564, 82] on link "Статистика" at bounding box center [561, 79] width 68 height 53
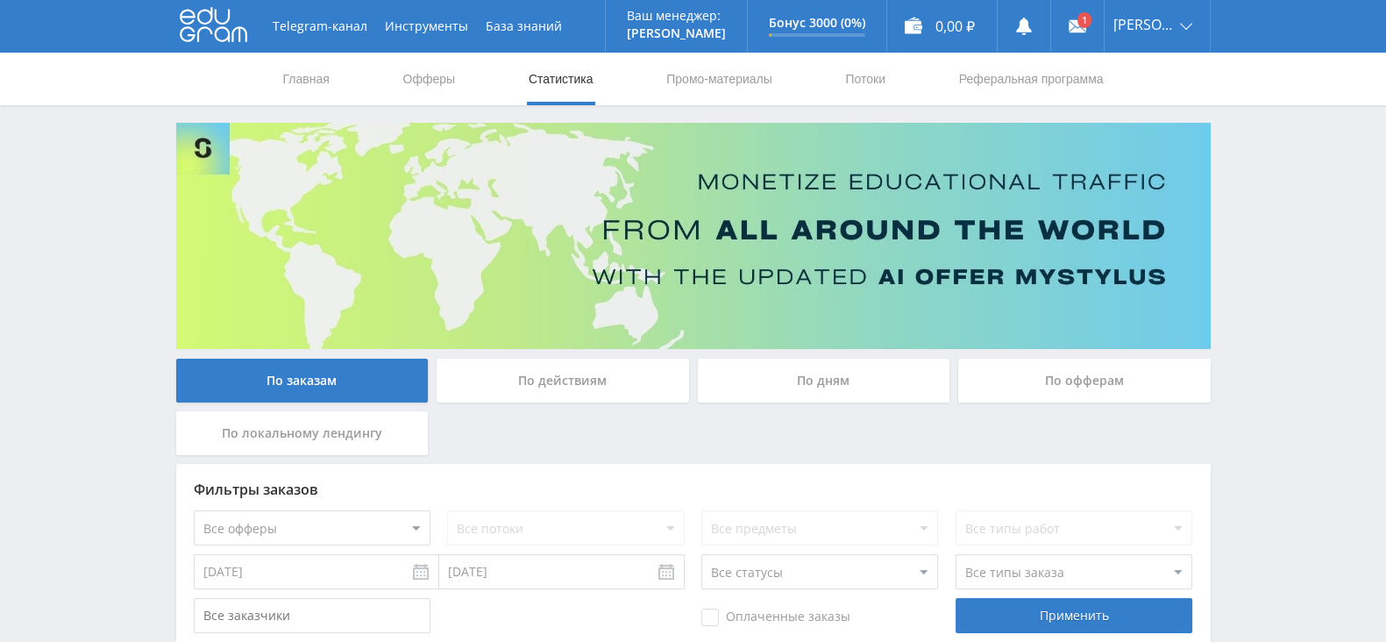
scroll to position [105, 0]
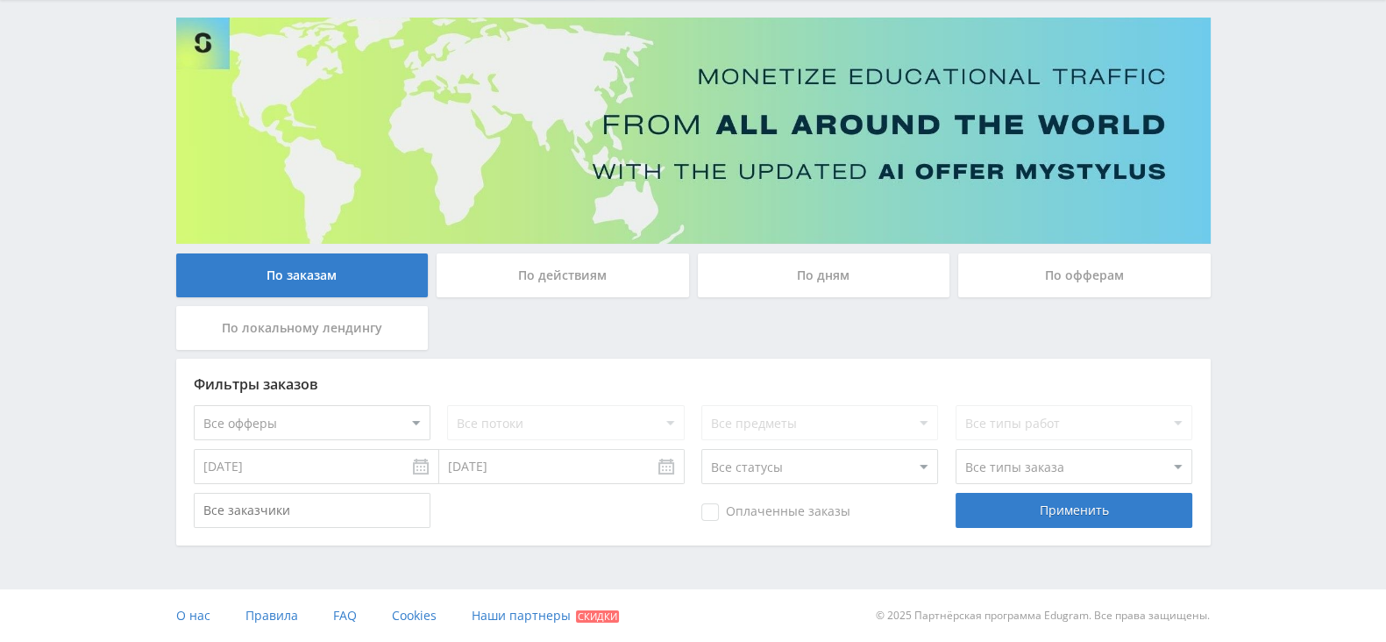
click at [803, 269] on div "По дням" at bounding box center [824, 275] width 252 height 44
click at [0, 0] on input "По дням" at bounding box center [0, 0] width 0 height 0
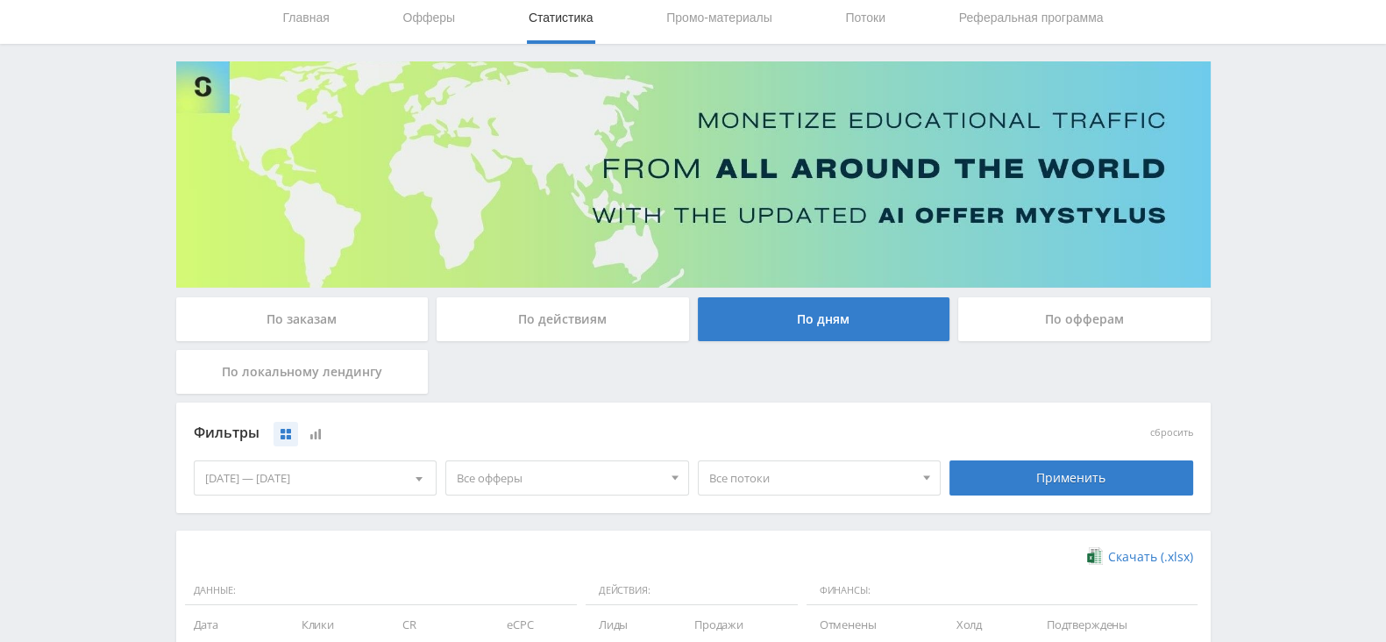
scroll to position [0, 0]
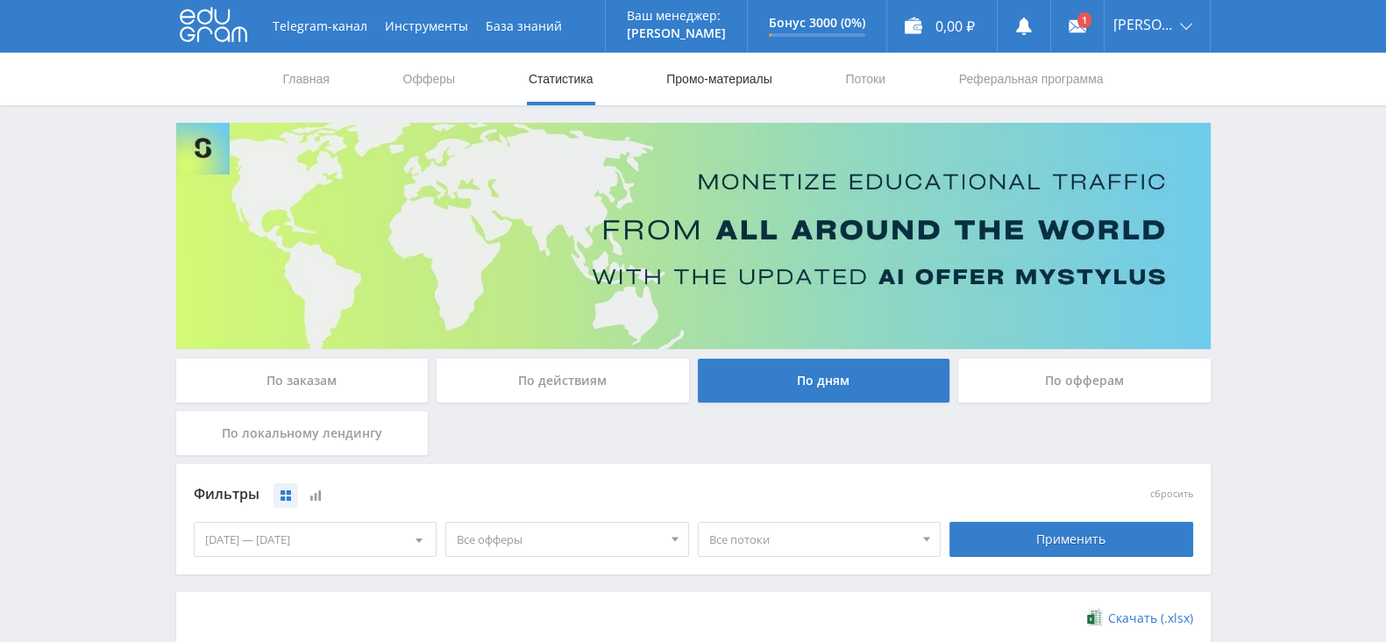
click at [730, 64] on link "Промо-материалы" at bounding box center [718, 79] width 109 height 53
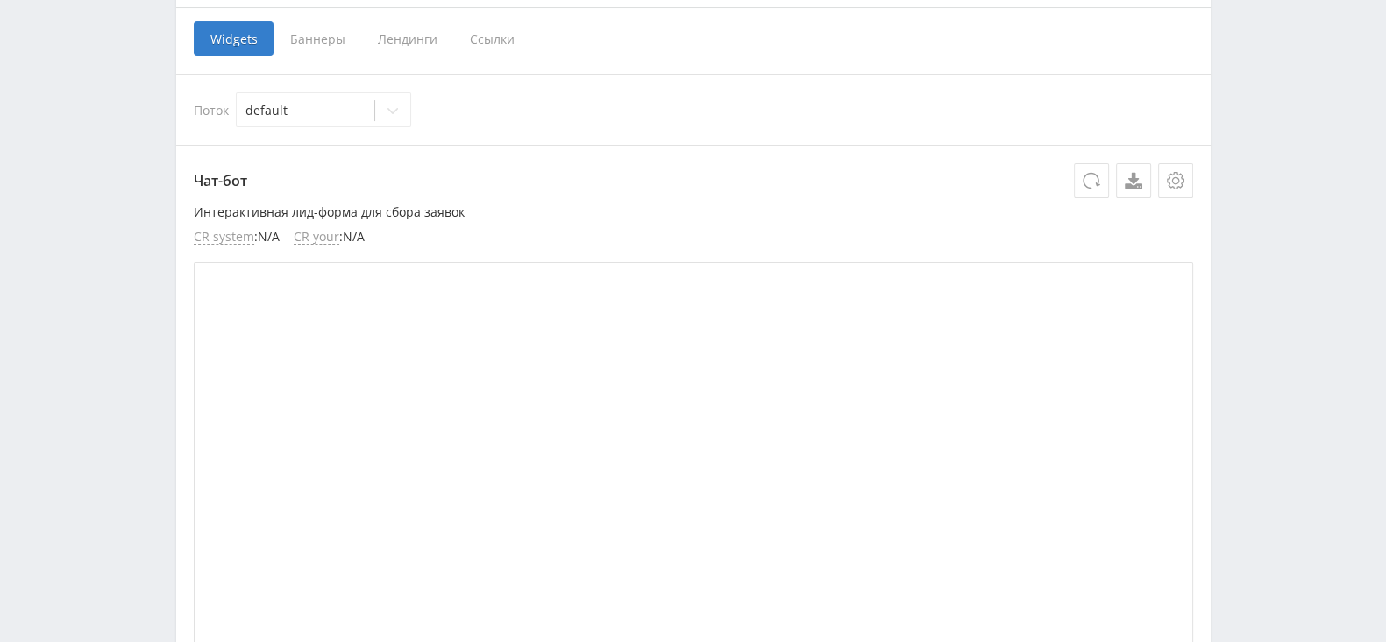
scroll to position [437, 0]
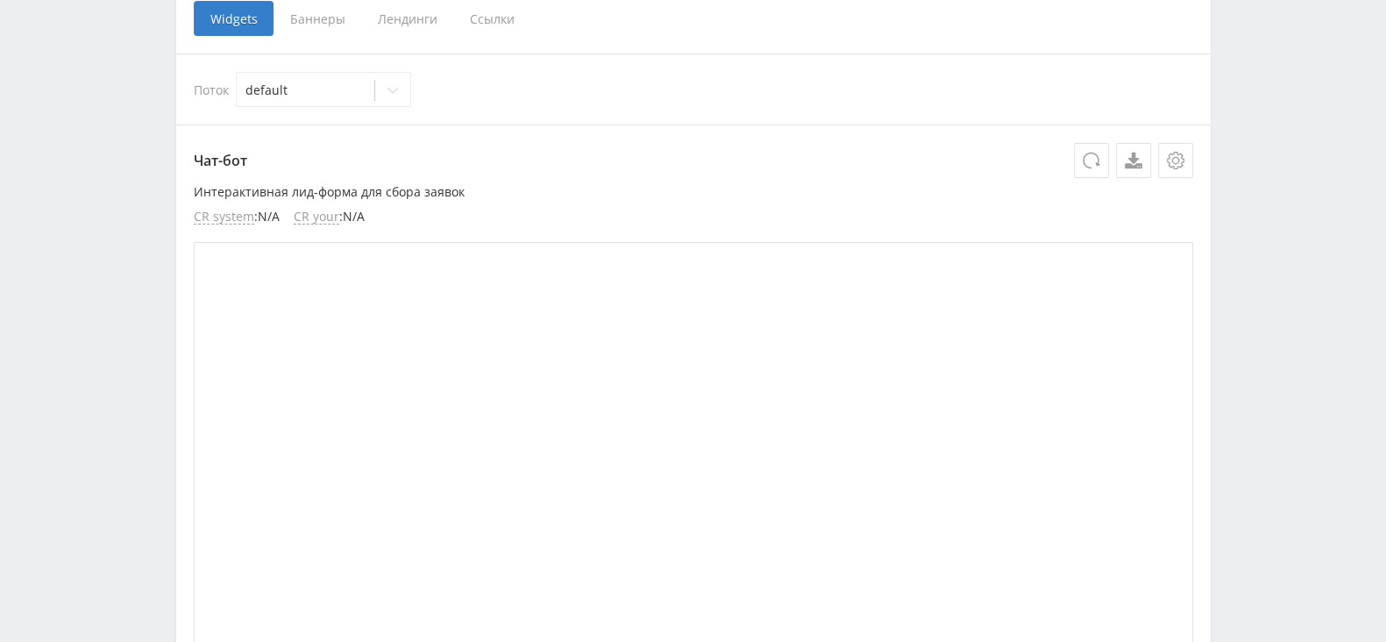
click at [495, 23] on span "Ссылки" at bounding box center [492, 18] width 78 height 35
click at [0, 0] on input "Ссылки" at bounding box center [0, 0] width 0 height 0
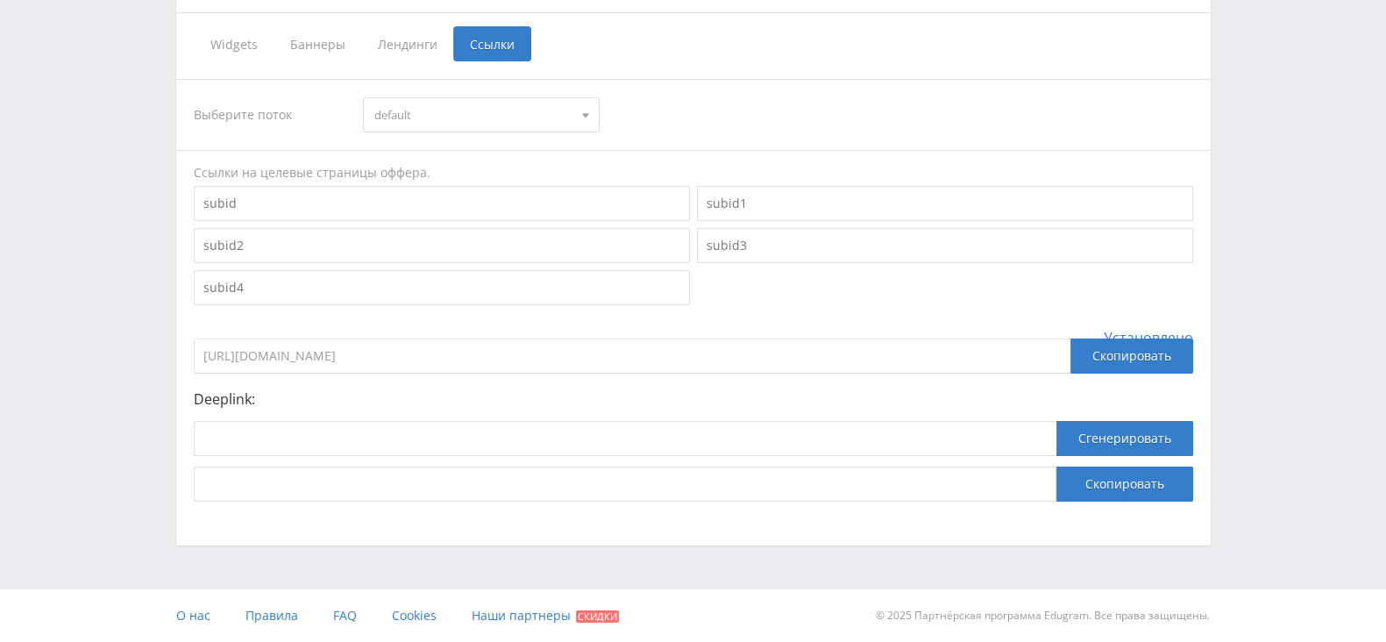
scroll to position [411, 0]
drag, startPoint x: 497, startPoint y: 344, endPoint x: 189, endPoint y: 358, distance: 307.9
click at [189, 358] on div "Выберите поток default default Ссылки на целевые страницы оффера. Установлено h…" at bounding box center [693, 290] width 1034 height 457
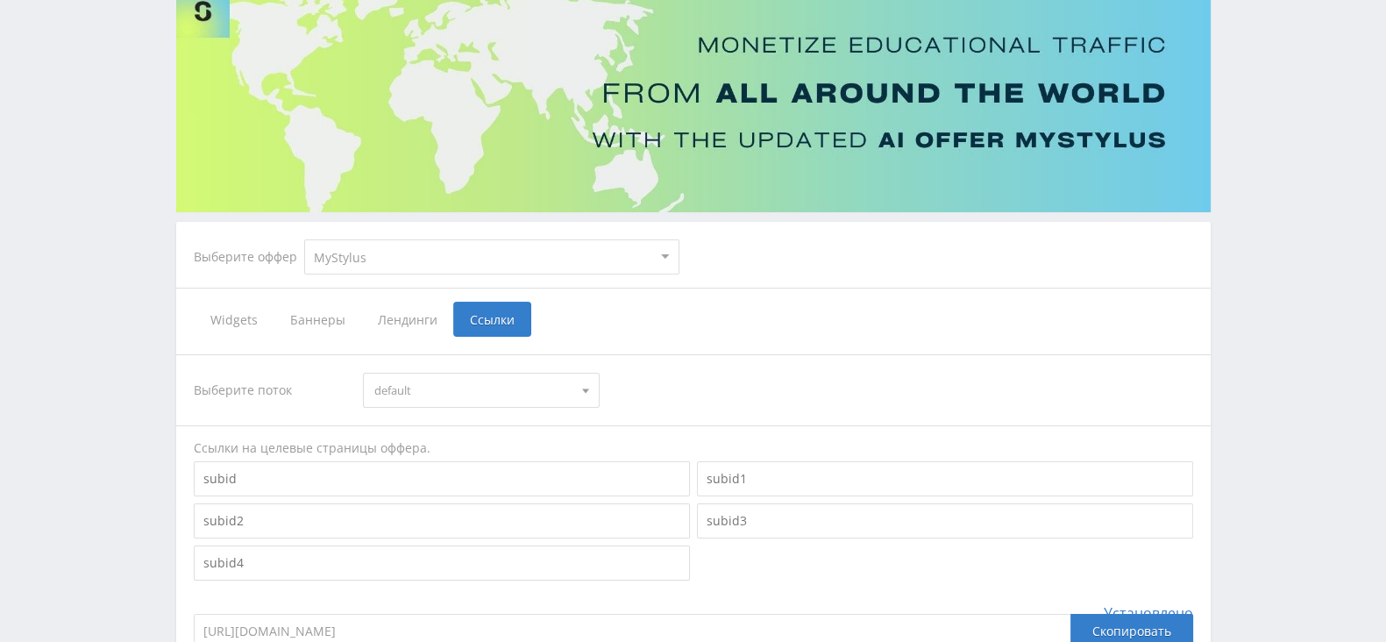
scroll to position [0, 0]
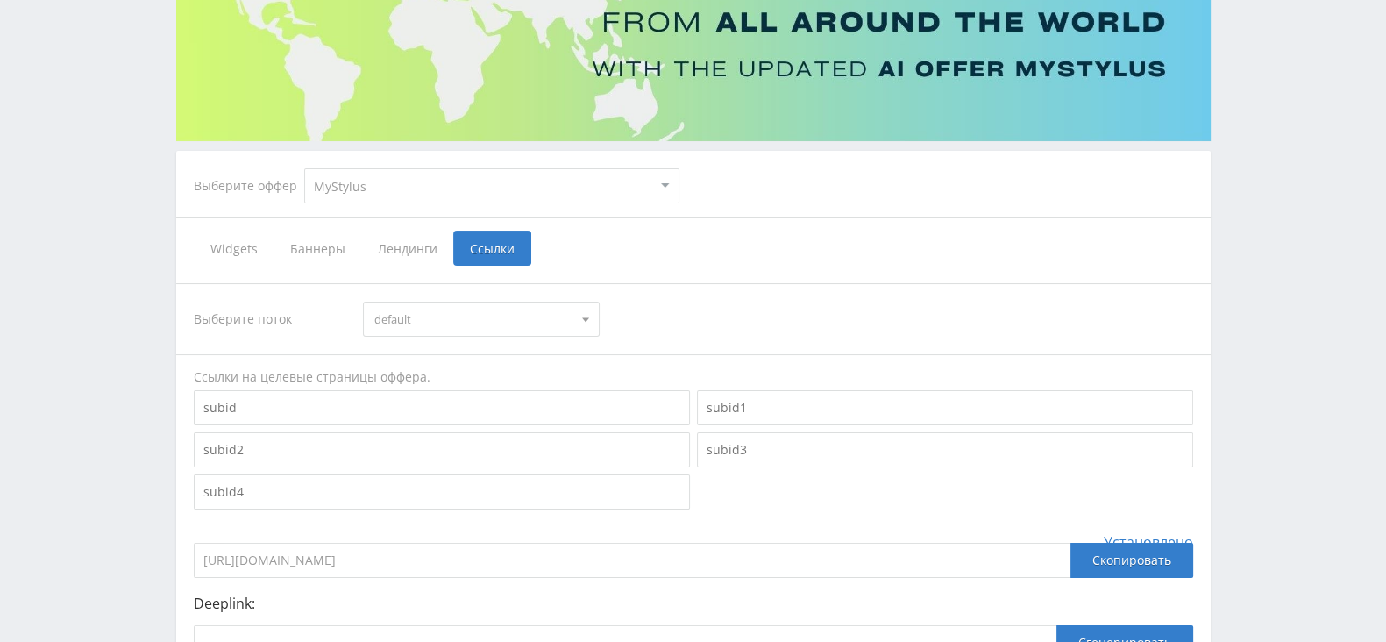
scroll to position [192, 0]
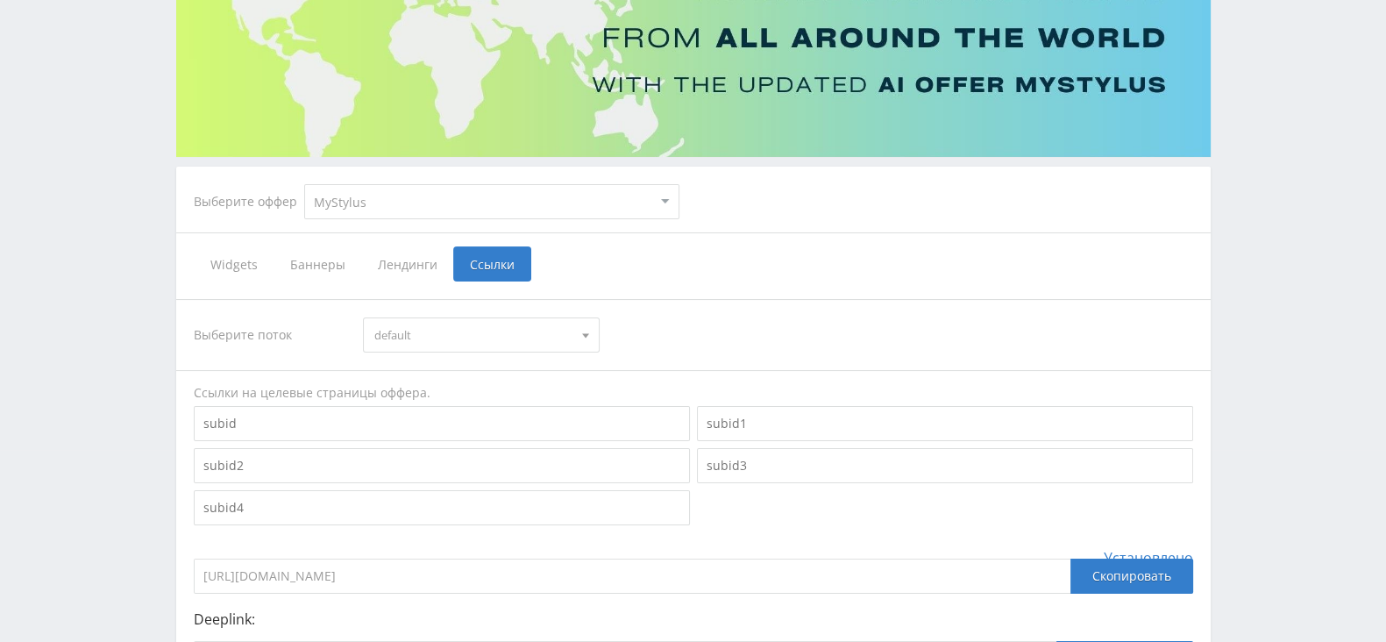
drag, startPoint x: 483, startPoint y: 573, endPoint x: 181, endPoint y: 563, distance: 301.7
click at [181, 563] on div "Выберите поток default default Ссылки на целевые страницы оффера. Установлено h…" at bounding box center [693, 509] width 1034 height 457
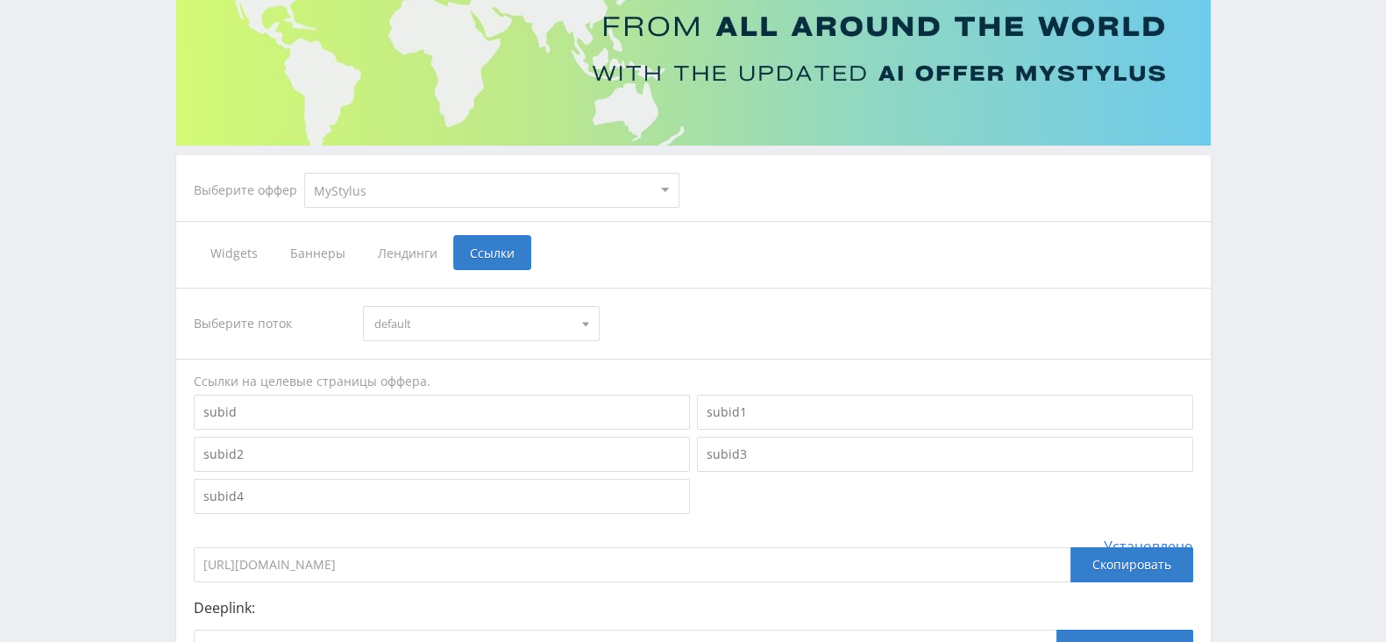
scroll to position [411, 0]
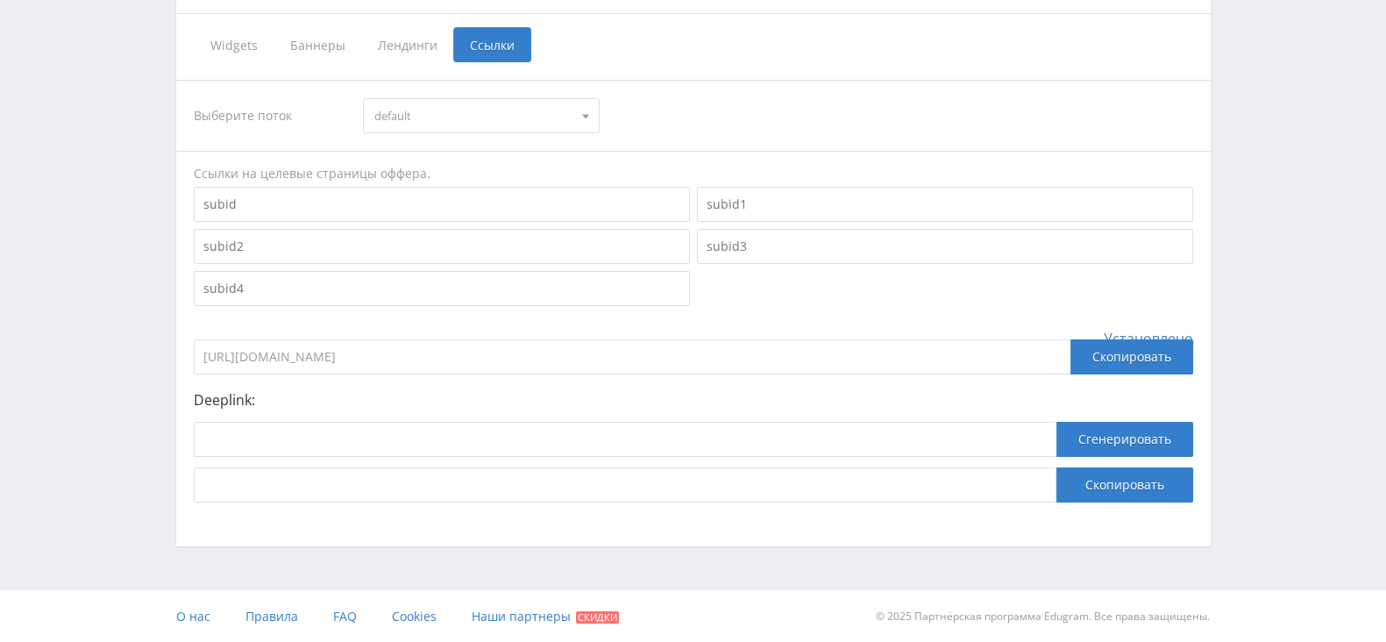
click at [483, 392] on p "Deeplink:" at bounding box center [693, 400] width 999 height 16
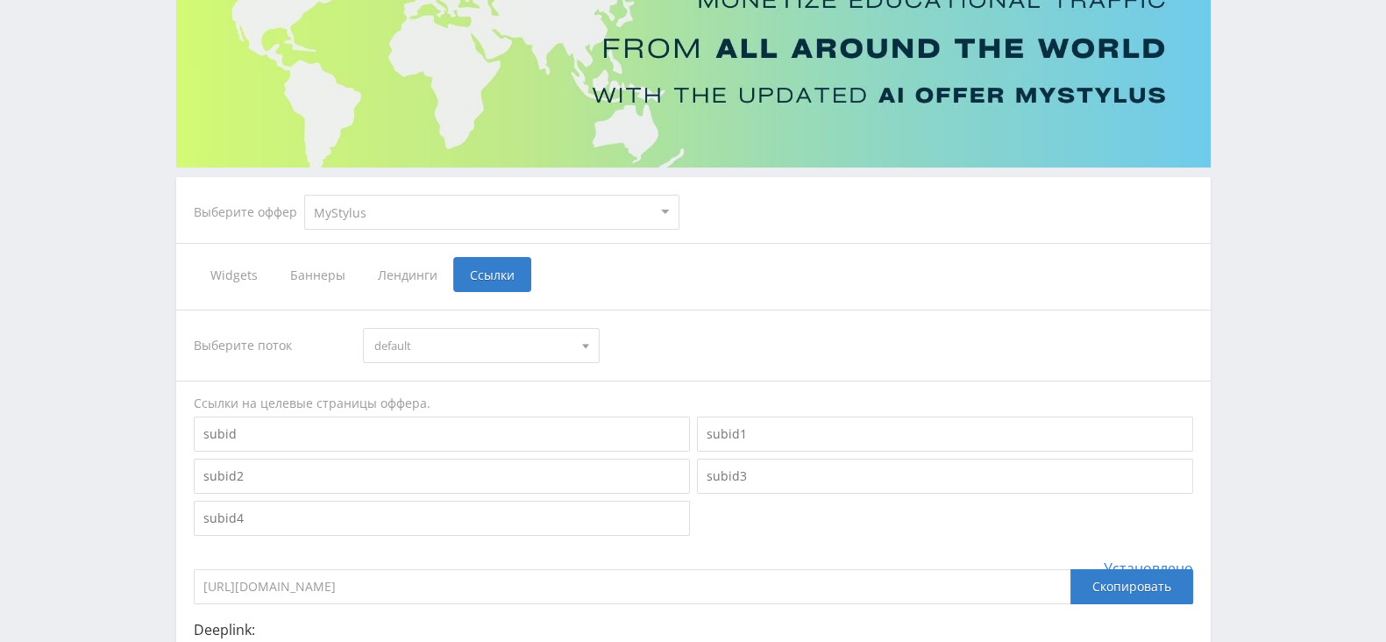
scroll to position [0, 0]
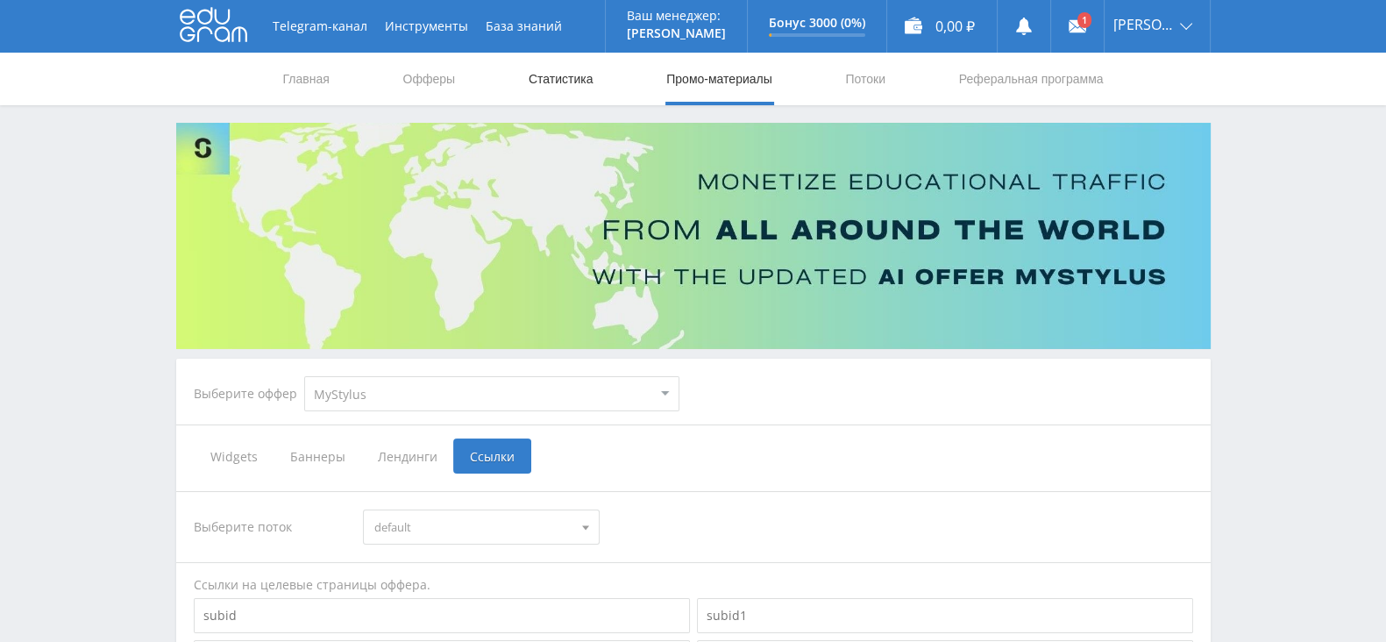
click at [570, 82] on link "Статистика" at bounding box center [561, 79] width 68 height 53
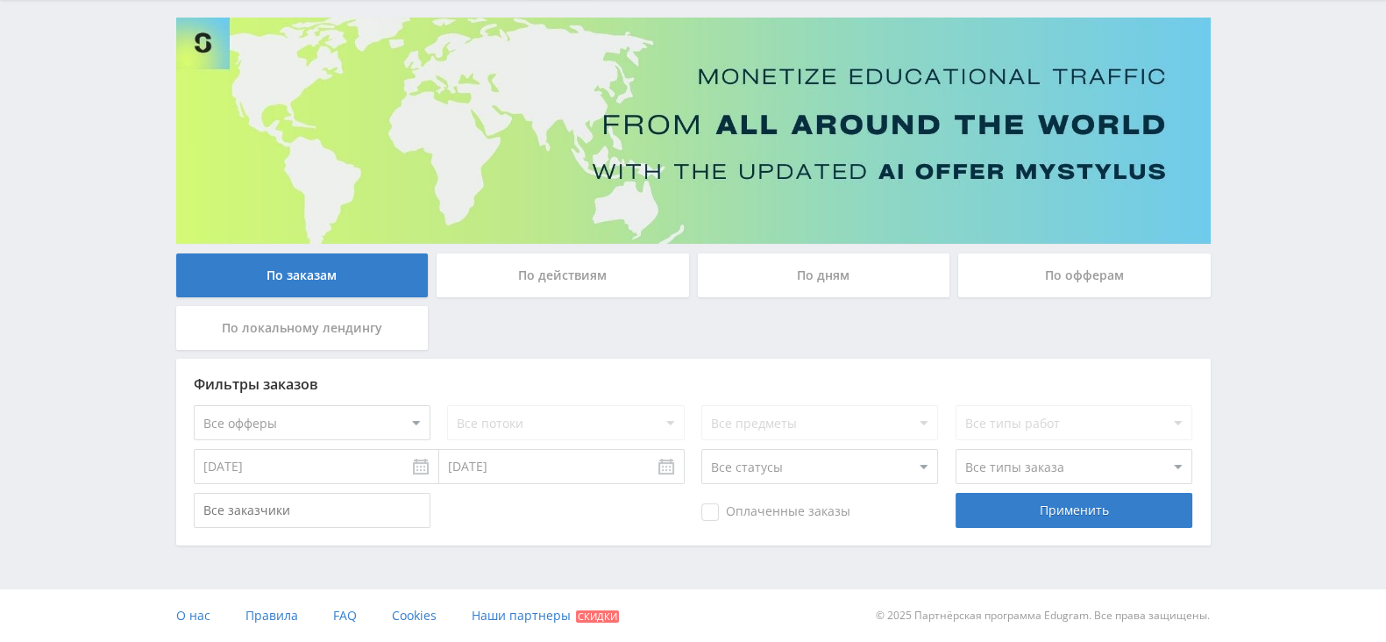
click at [823, 273] on div "По дням" at bounding box center [824, 275] width 252 height 44
click at [0, 0] on input "По дням" at bounding box center [0, 0] width 0 height 0
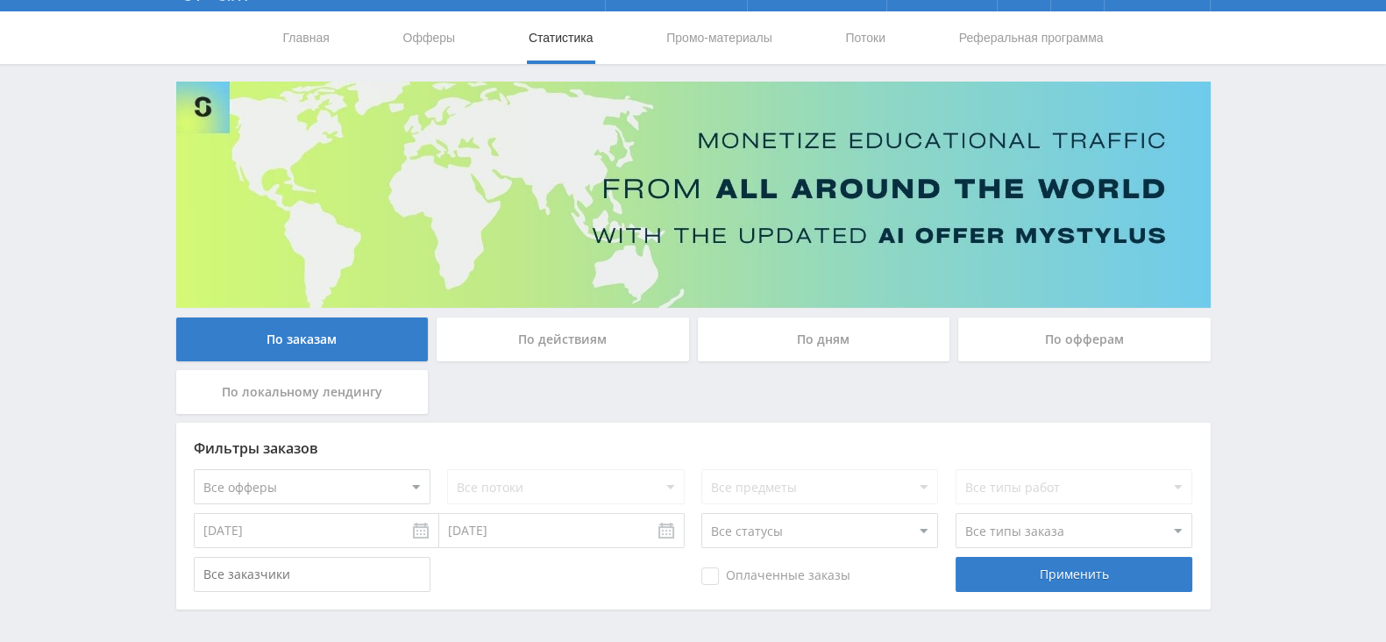
scroll to position [105, 0]
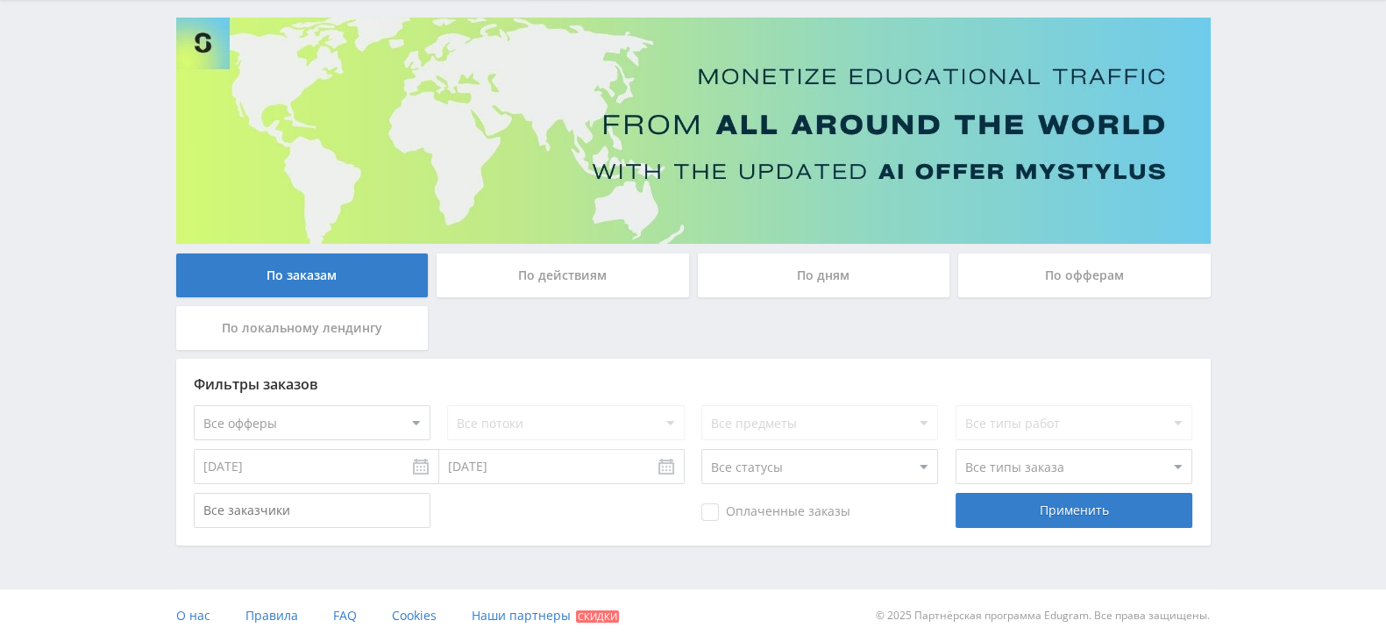
click at [813, 268] on div "По дням" at bounding box center [824, 275] width 252 height 44
click at [0, 0] on input "По дням" at bounding box center [0, 0] width 0 height 0
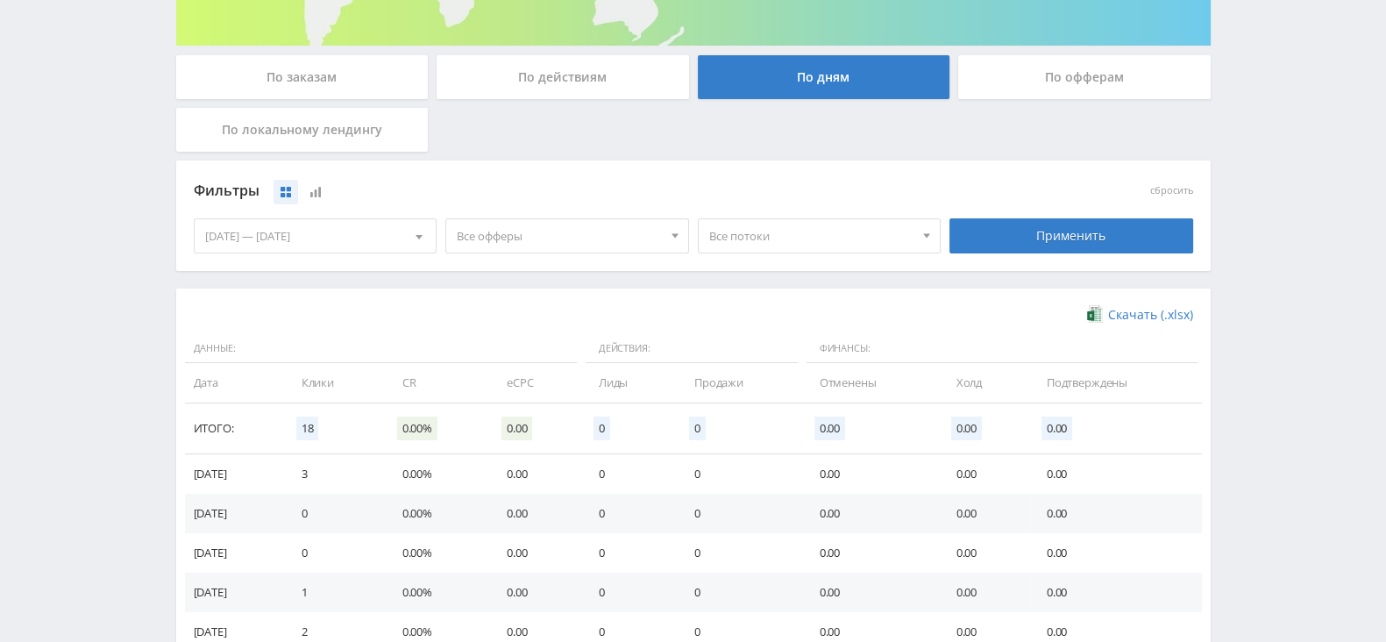
scroll to position [324, 0]
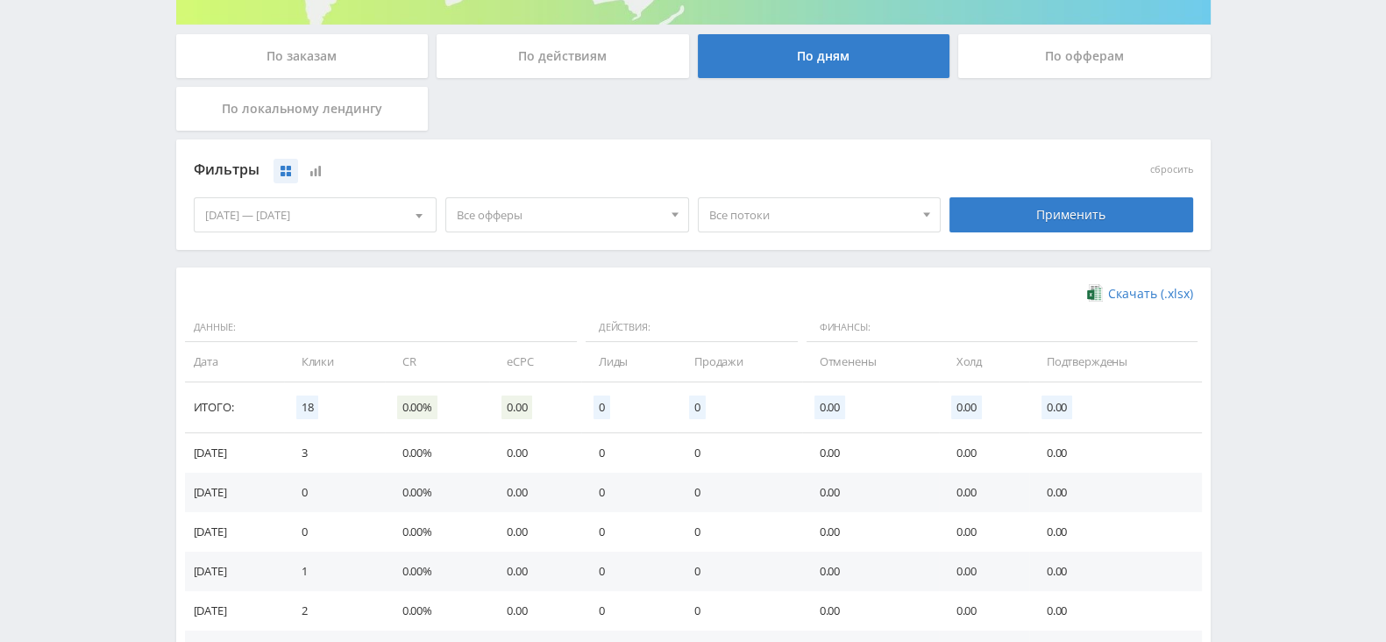
click at [611, 213] on span "Все офферы" at bounding box center [559, 214] width 205 height 33
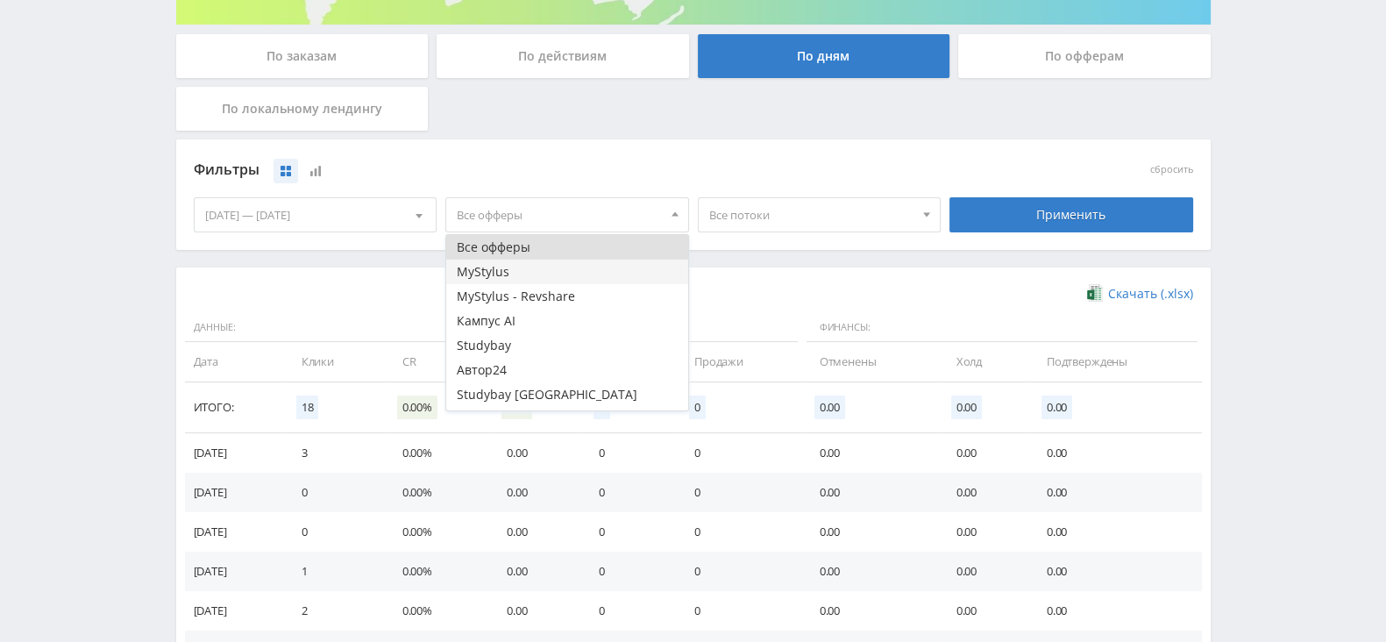
click at [583, 269] on button "MyStylus" at bounding box center [567, 271] width 242 height 25
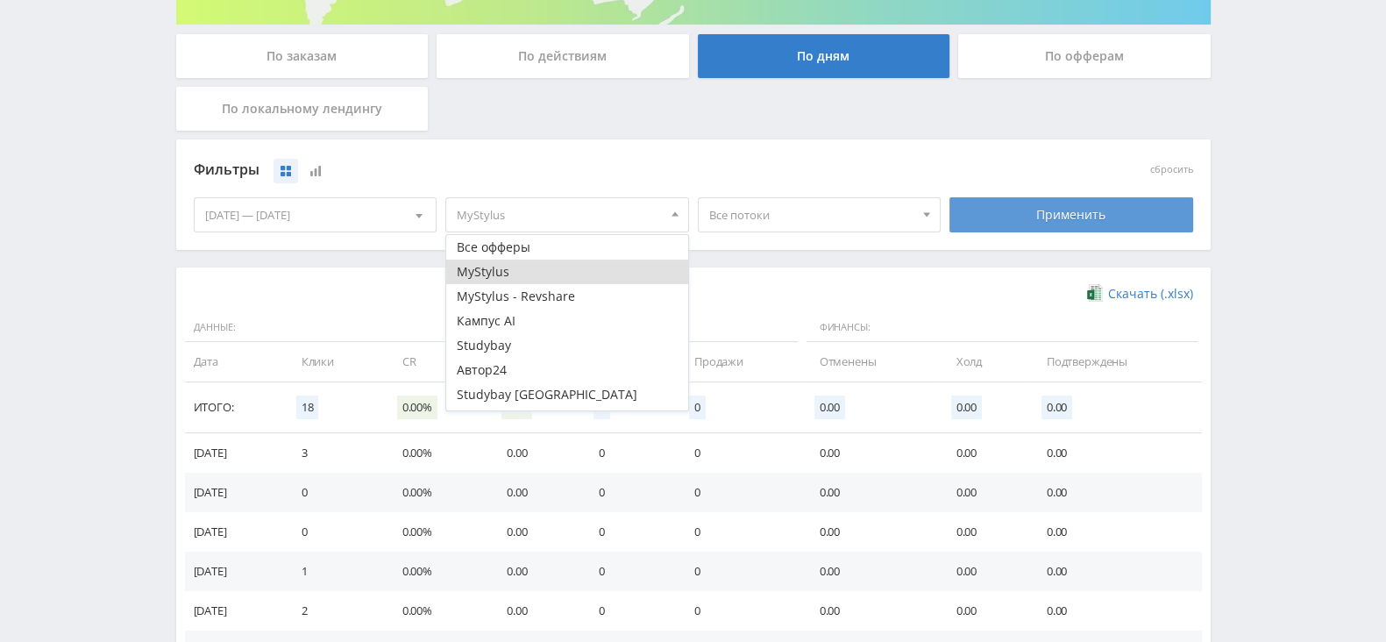
click at [1031, 224] on div "Применить" at bounding box center [1071, 214] width 244 height 35
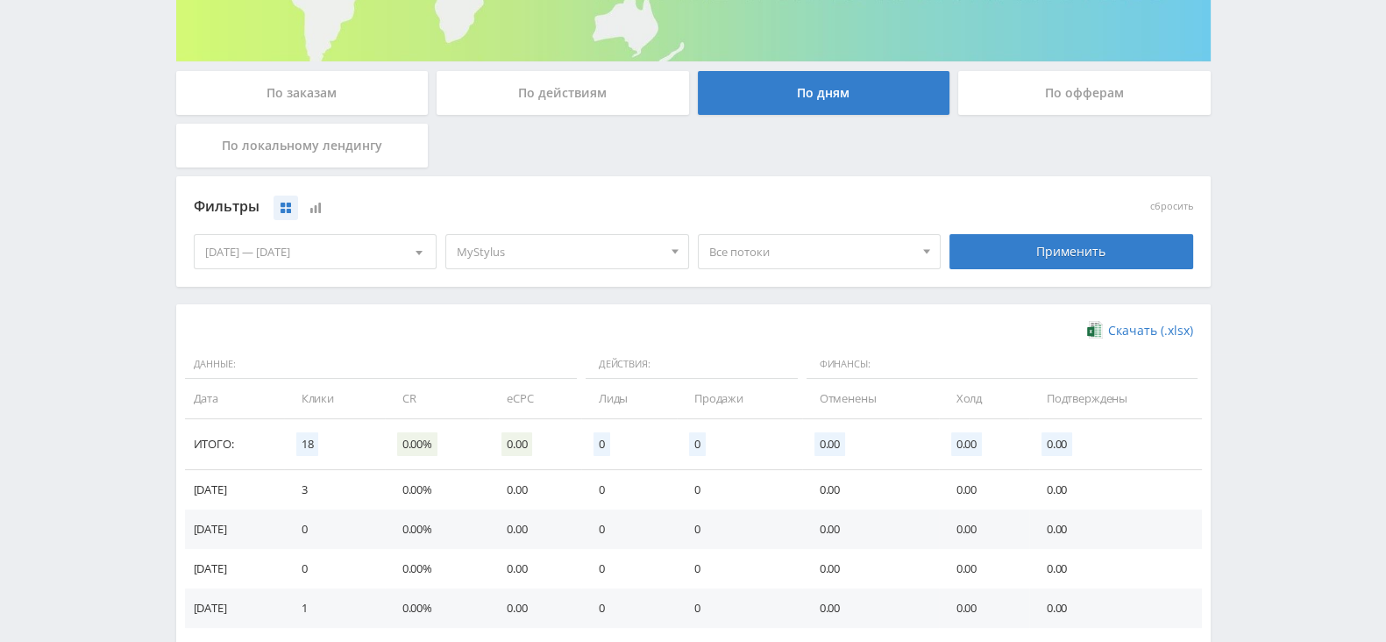
scroll to position [67, 0]
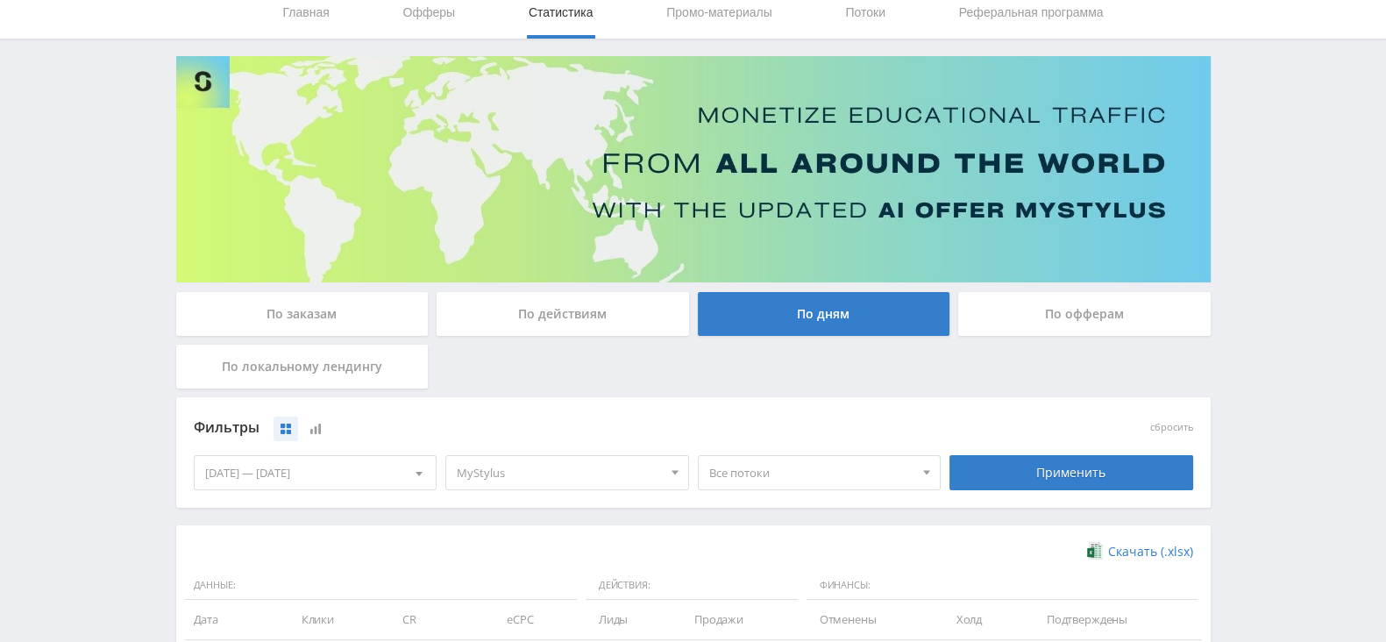
click at [1056, 309] on div "По офферам" at bounding box center [1084, 314] width 252 height 44
click at [0, 0] on input "По офферам" at bounding box center [0, 0] width 0 height 0
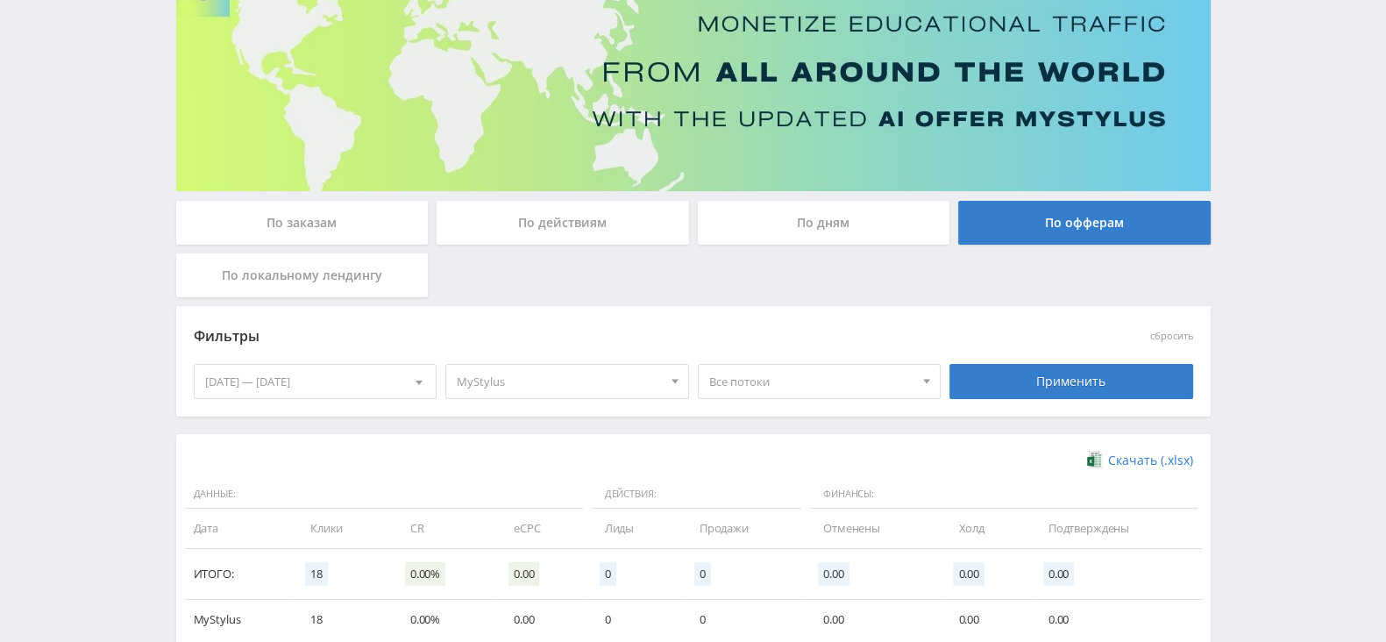
scroll to position [268, 0]
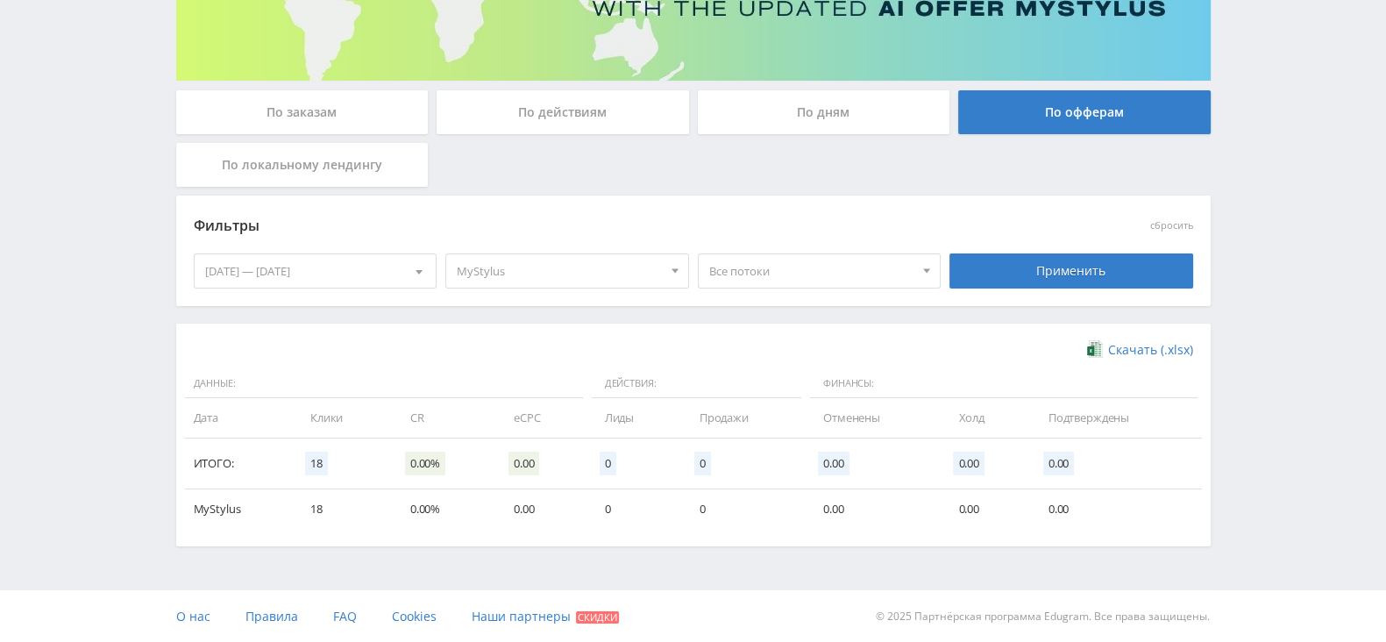
click at [898, 117] on div "По дням" at bounding box center [824, 112] width 252 height 44
click at [0, 0] on input "По дням" at bounding box center [0, 0] width 0 height 0
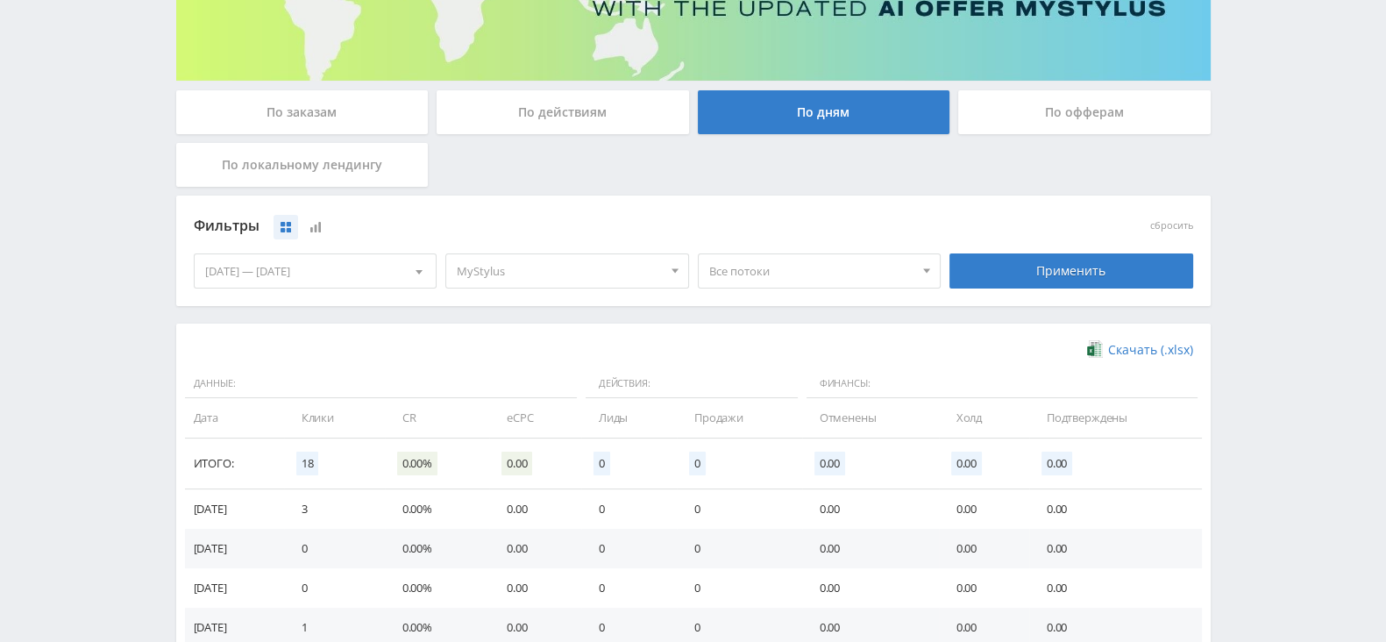
scroll to position [0, 0]
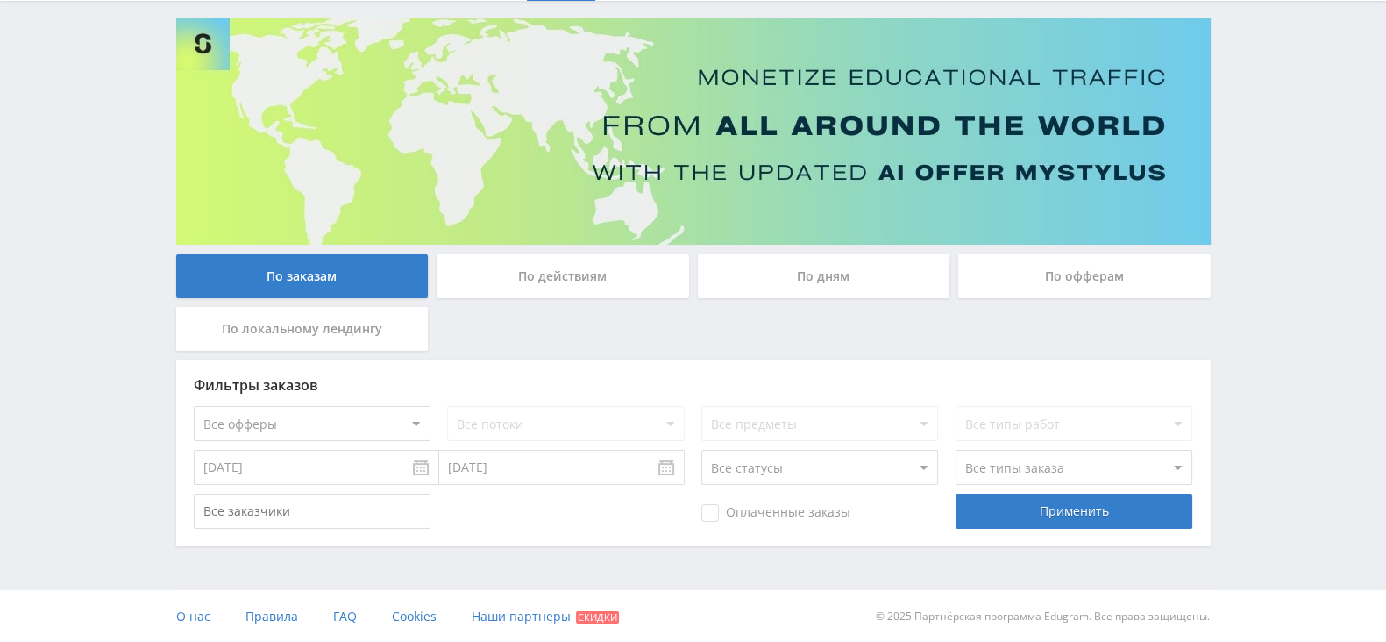
scroll to position [105, 0]
click at [799, 291] on div "По дням" at bounding box center [824, 275] width 252 height 44
click at [0, 0] on input "По дням" at bounding box center [0, 0] width 0 height 0
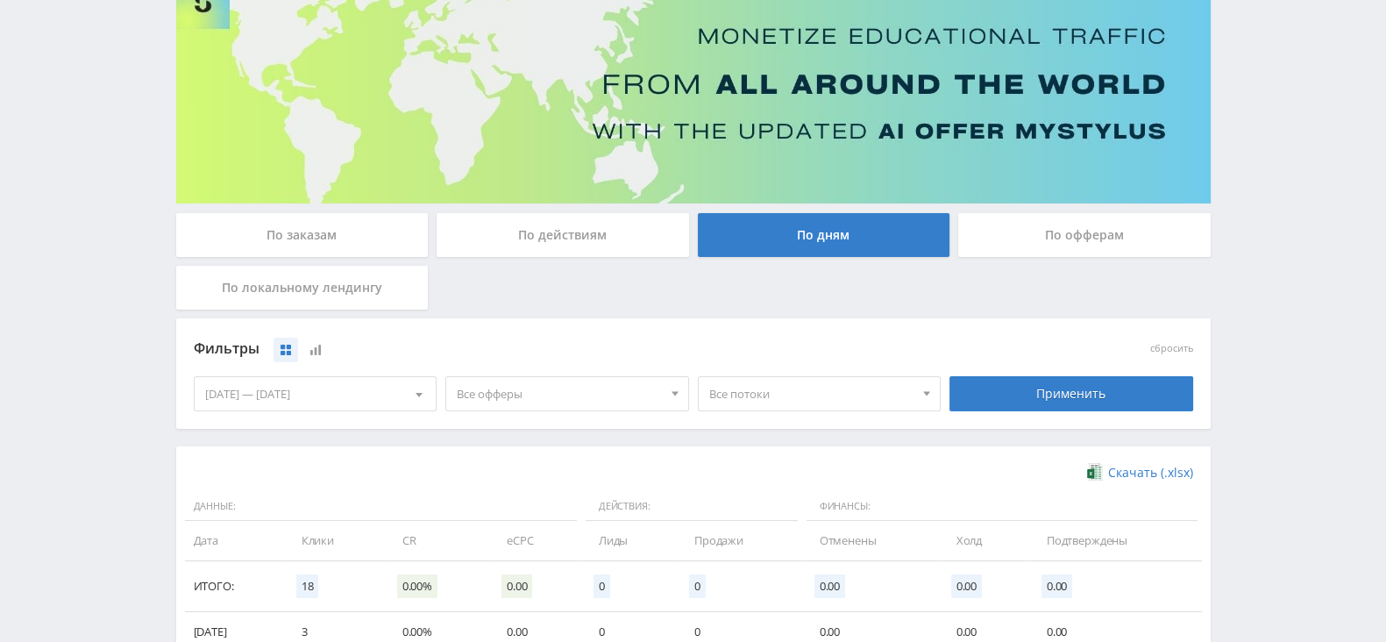
scroll to position [0, 0]
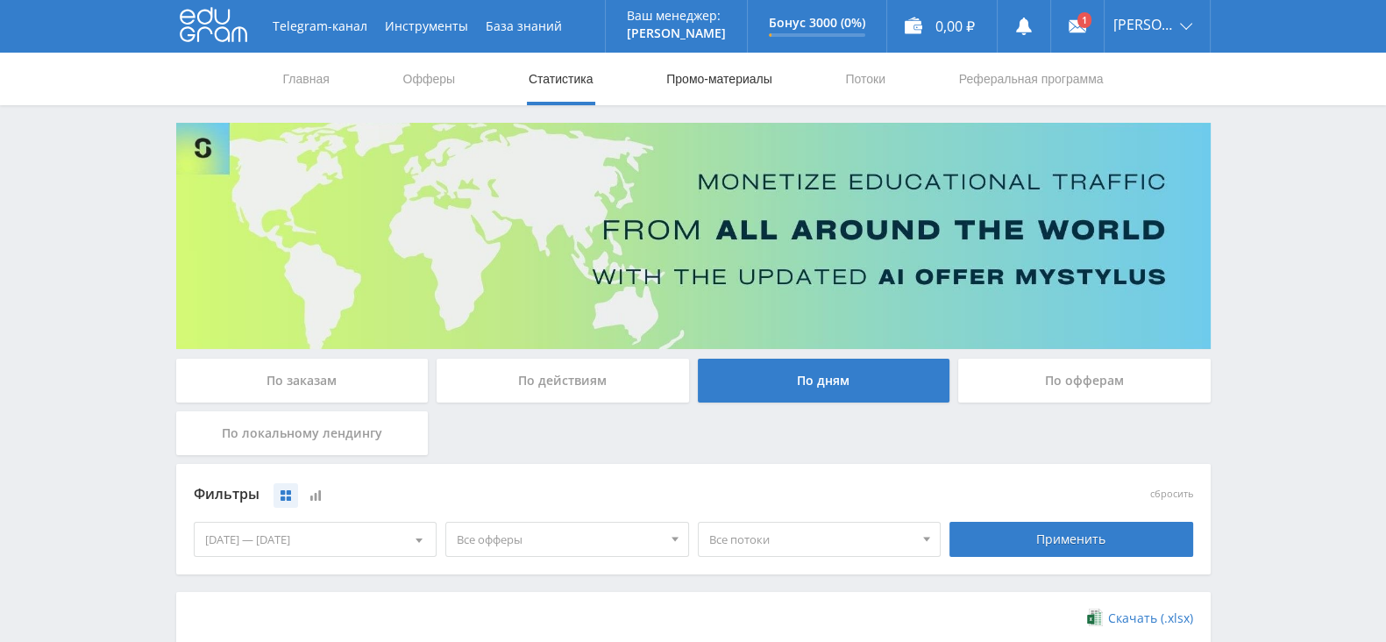
click at [692, 73] on link "Промо-материалы" at bounding box center [718, 79] width 109 height 53
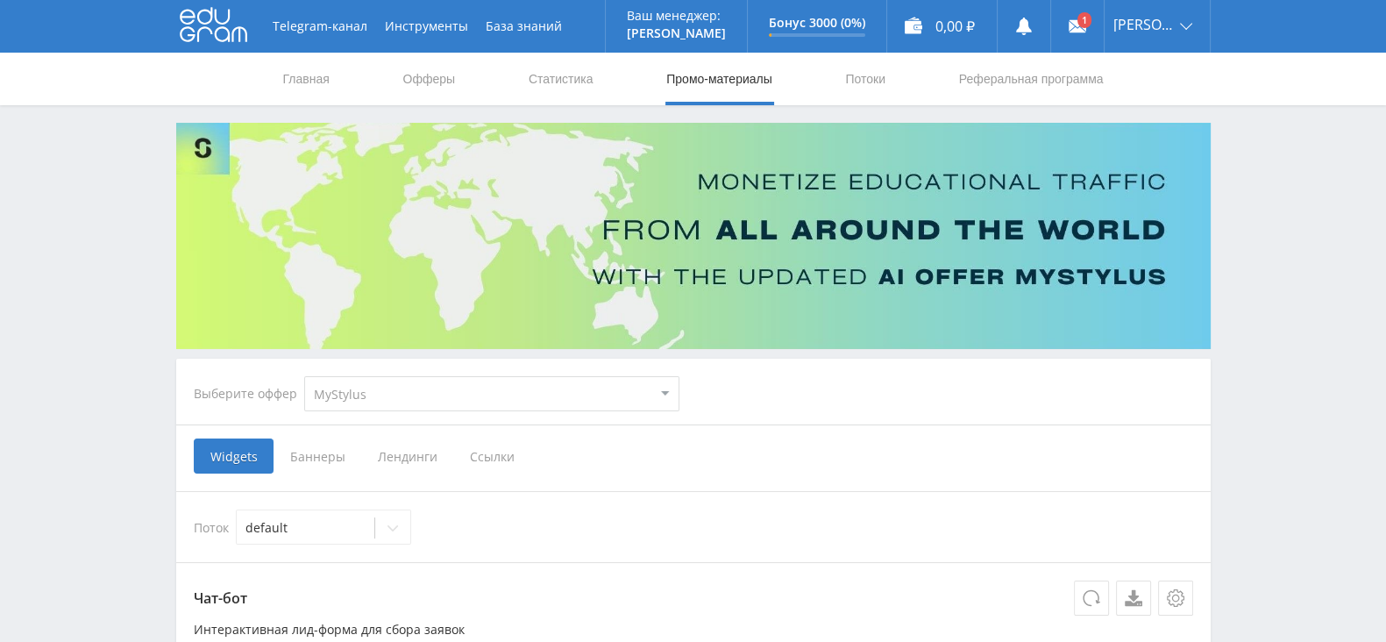
scroll to position [218, 0]
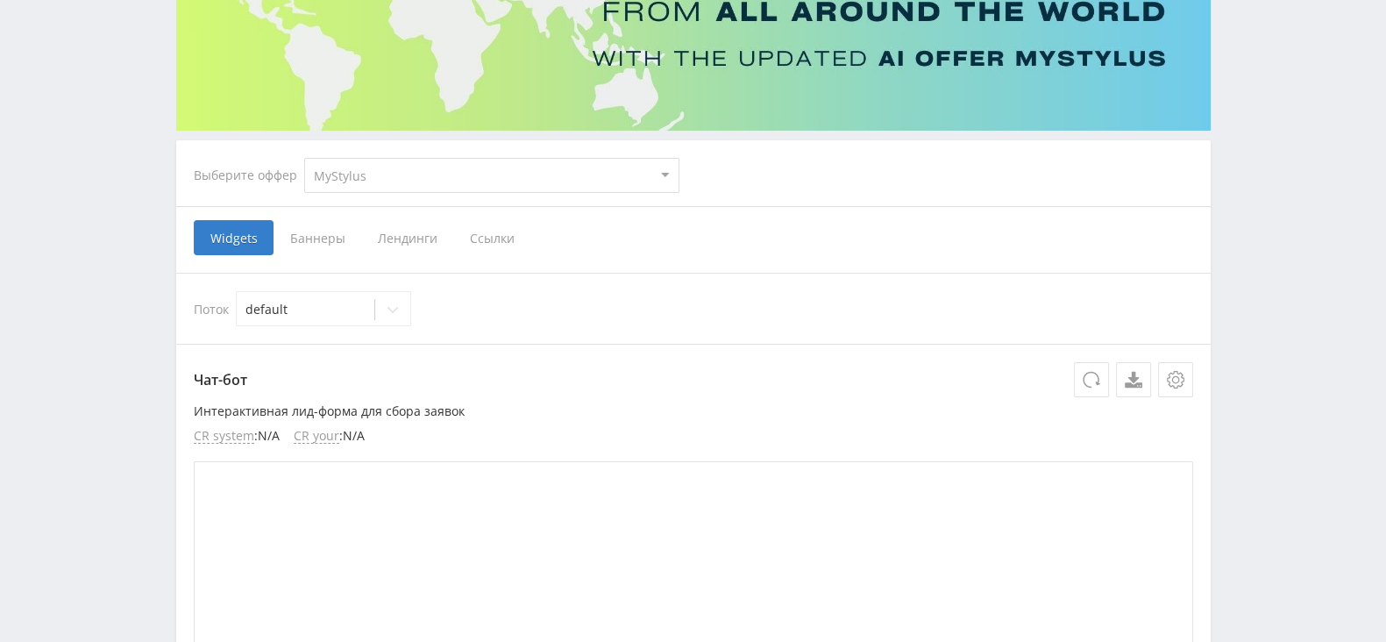
click at [412, 176] on select "MyStylus MyStylus - Revshare Кампус AI Studybay Автор24 Studybay [GEOGRAPHIC_DA…" at bounding box center [491, 175] width 375 height 35
click at [494, 250] on span "Ссылки" at bounding box center [492, 237] width 78 height 35
click at [0, 0] on input "Ссылки" at bounding box center [0, 0] width 0 height 0
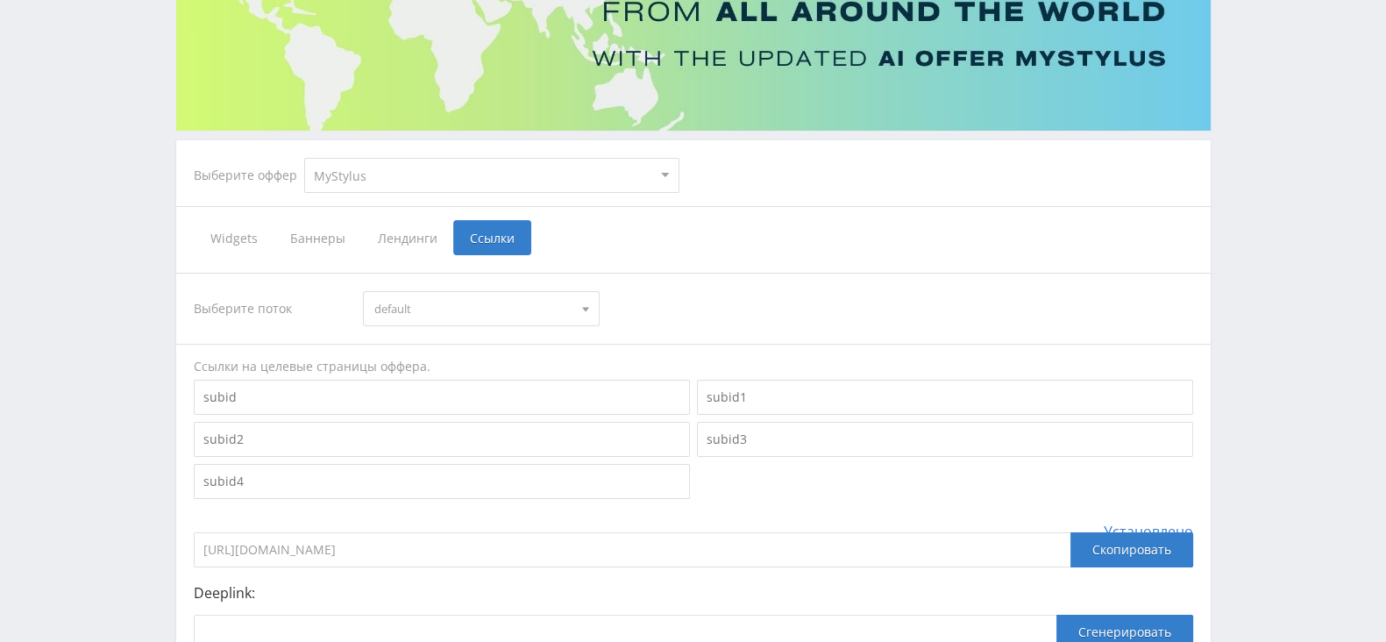
scroll to position [411, 0]
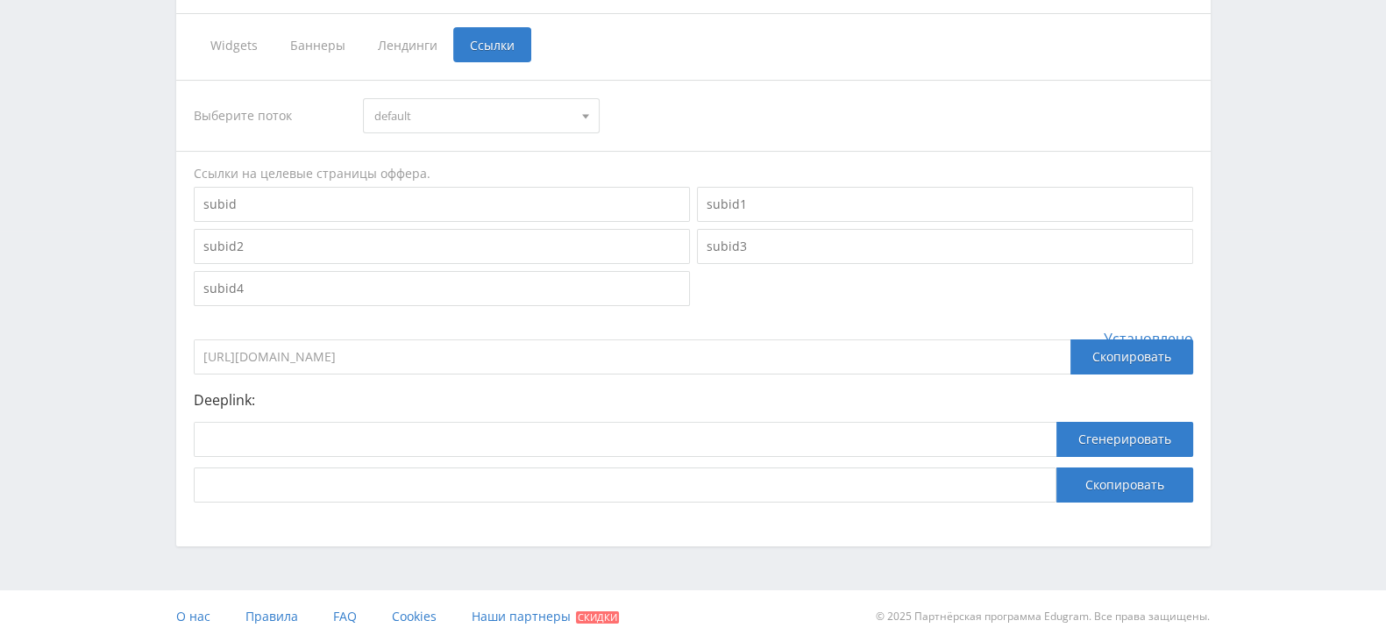
drag, startPoint x: 571, startPoint y: 357, endPoint x: 189, endPoint y: 344, distance: 382.3
click at [189, 344] on div "Выберите поток default default Ссылки на целевые страницы оффера. Установлено […" at bounding box center [693, 290] width 1034 height 457
click at [423, 444] on input at bounding box center [625, 439] width 862 height 35
paste input "[URL][DOMAIN_NAME]"
type input "[URL][DOMAIN_NAME]"
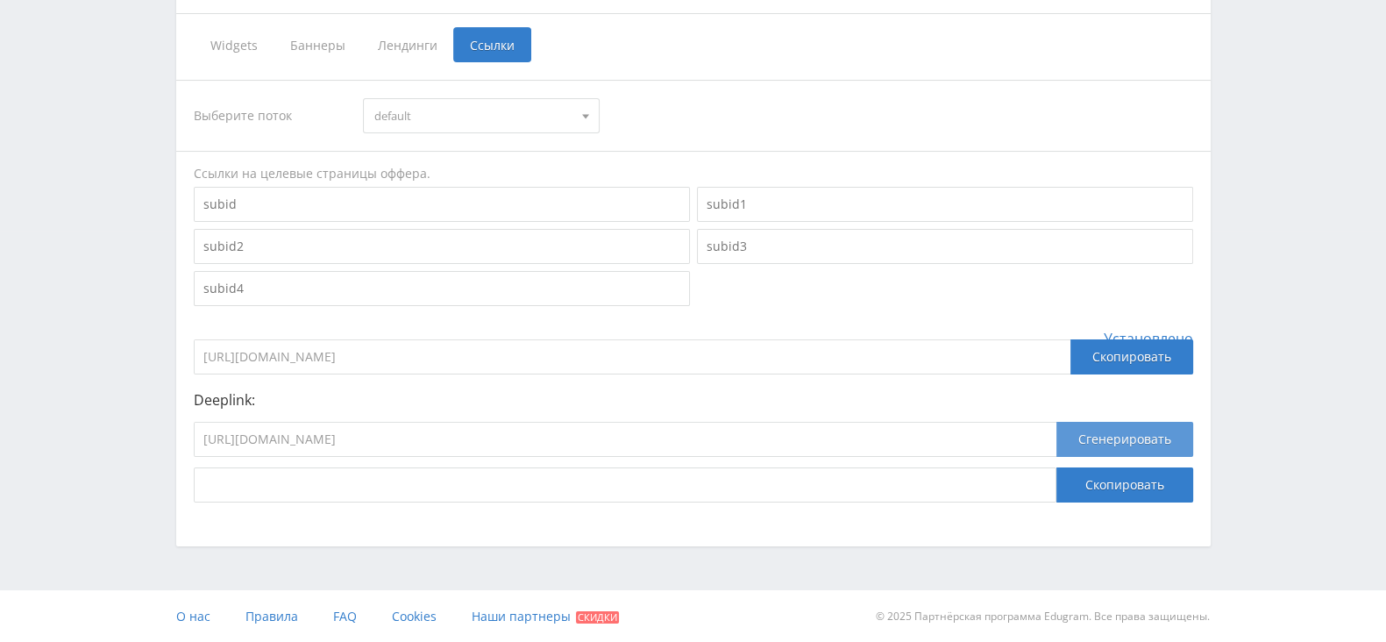
click at [1100, 432] on button "Сгенерировать" at bounding box center [1124, 439] width 137 height 35
drag, startPoint x: 802, startPoint y: 477, endPoint x: 783, endPoint y: 489, distance: 22.1
click at [667, 471] on input "[URL][DOMAIN_NAME][DOMAIN_NAME]" at bounding box center [625, 484] width 862 height 35
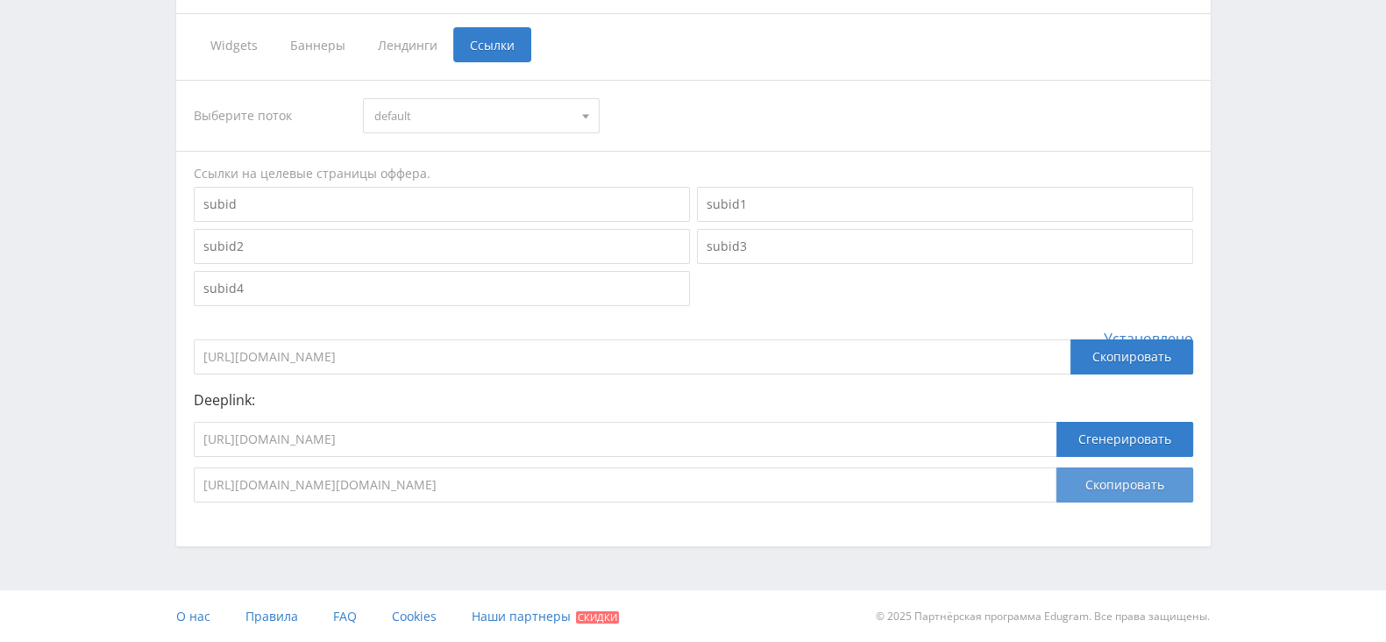
click at [1103, 470] on button "Скопировать" at bounding box center [1124, 484] width 137 height 35
click at [474, 402] on p "Deeplink:" at bounding box center [693, 400] width 999 height 16
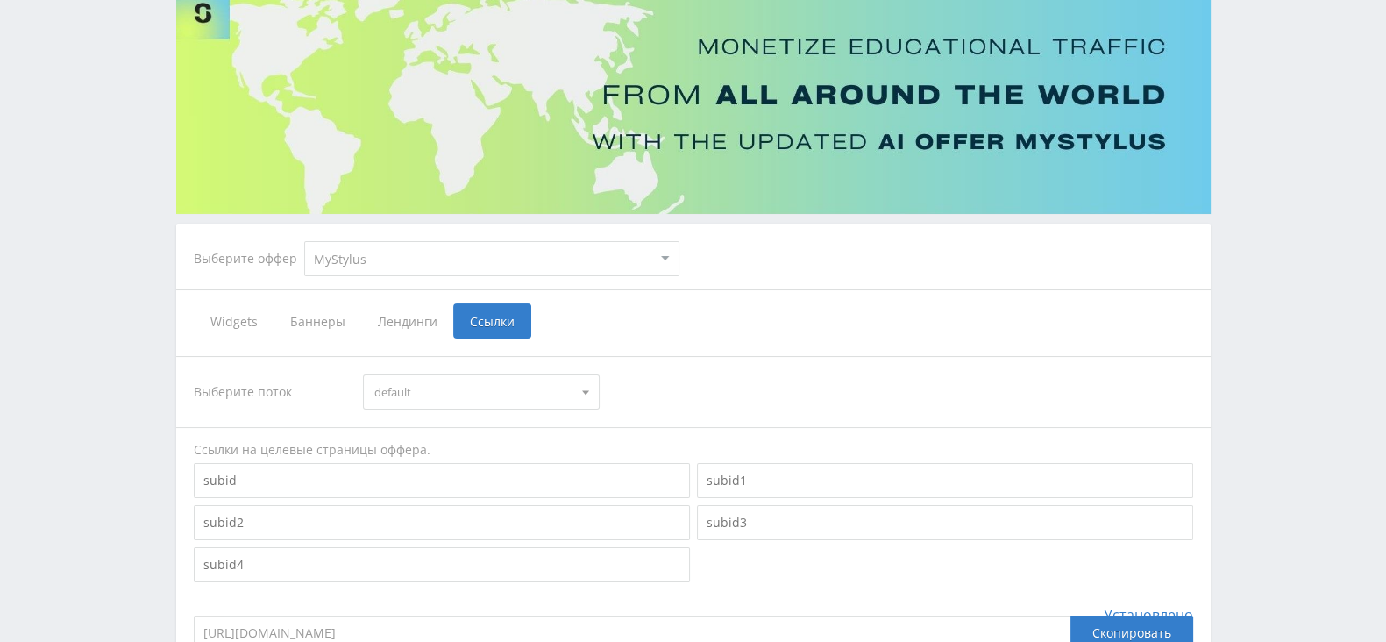
scroll to position [0, 0]
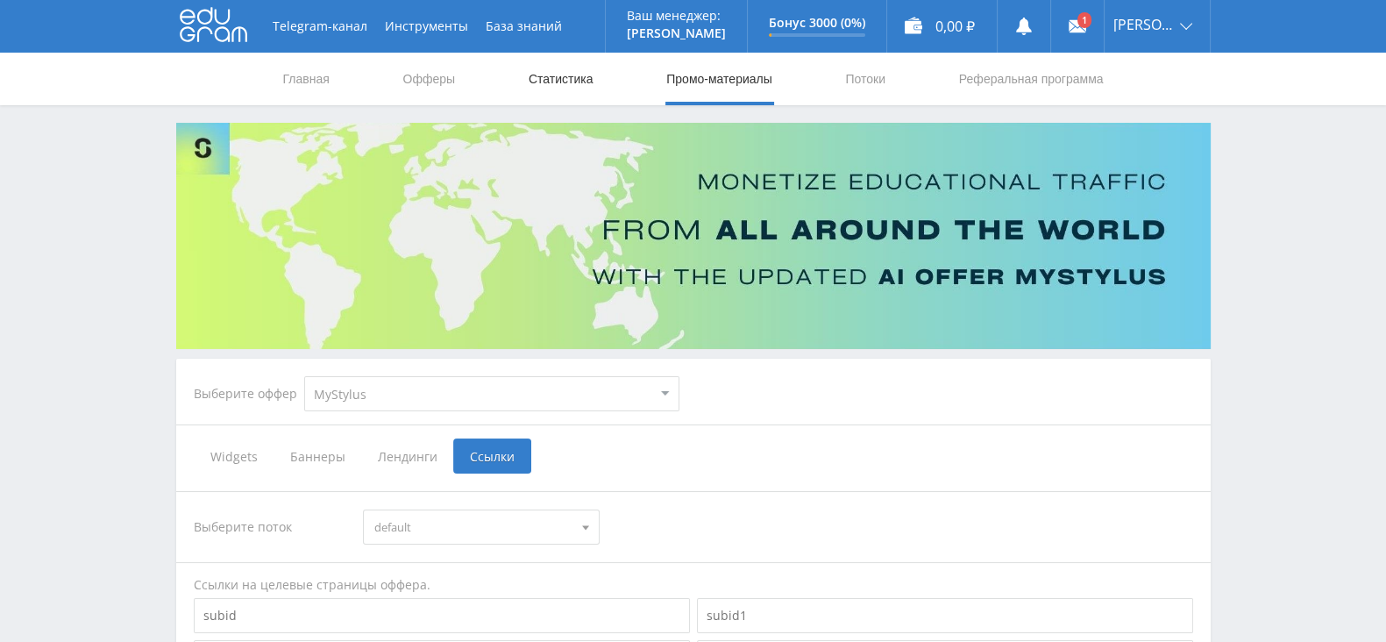
click at [570, 69] on link "Статистика" at bounding box center [561, 79] width 68 height 53
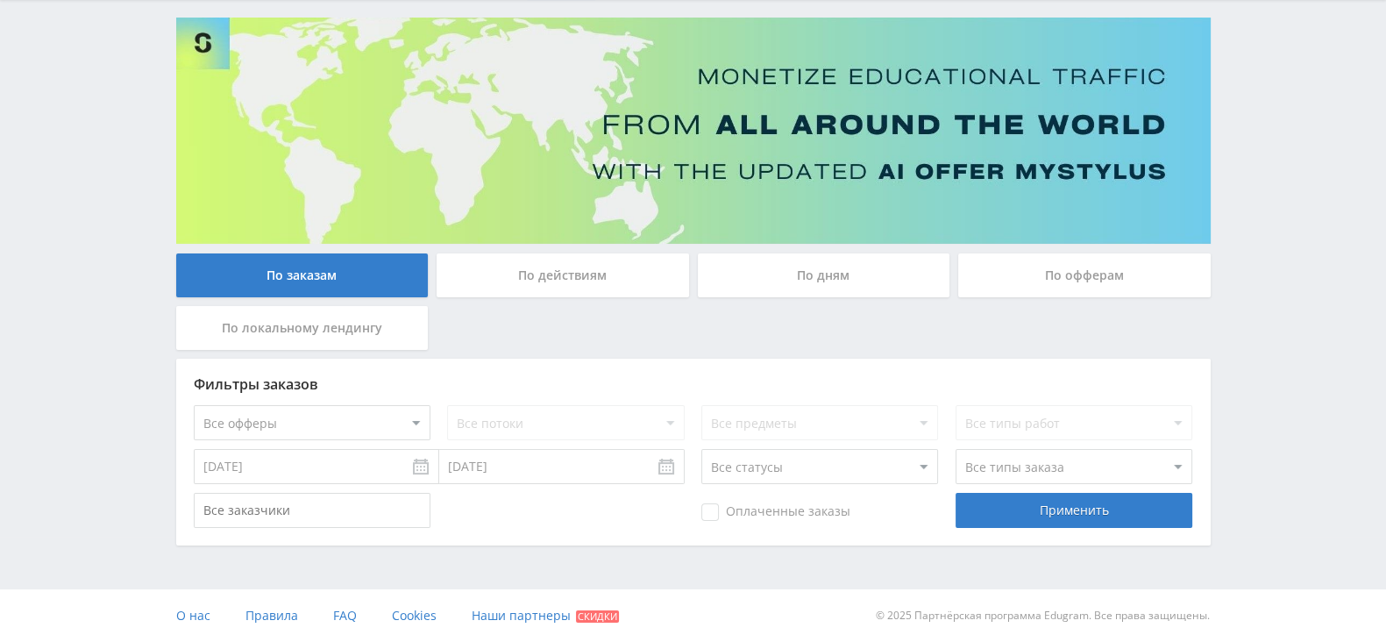
click at [792, 262] on div "По дням" at bounding box center [824, 275] width 252 height 44
click at [0, 0] on input "По дням" at bounding box center [0, 0] width 0 height 0
